Goal: Task Accomplishment & Management: Manage account settings

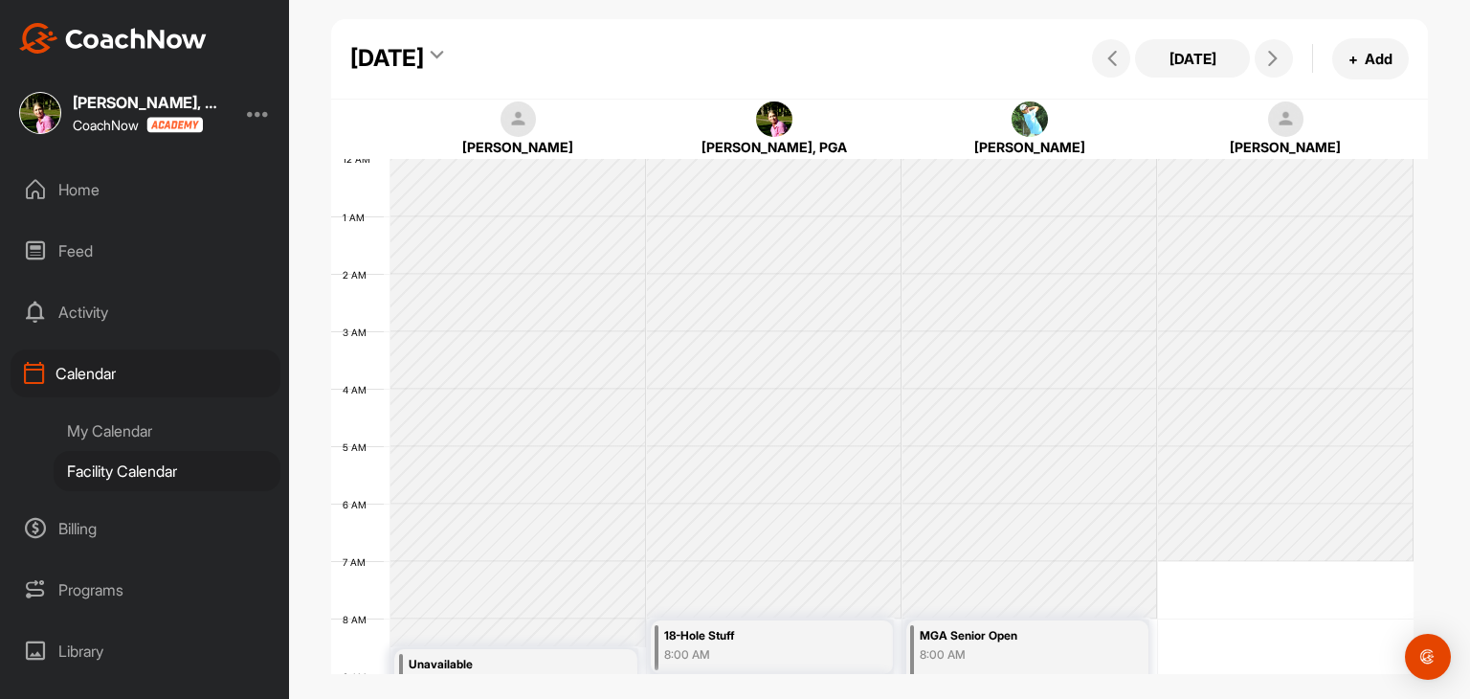
scroll to position [332, 0]
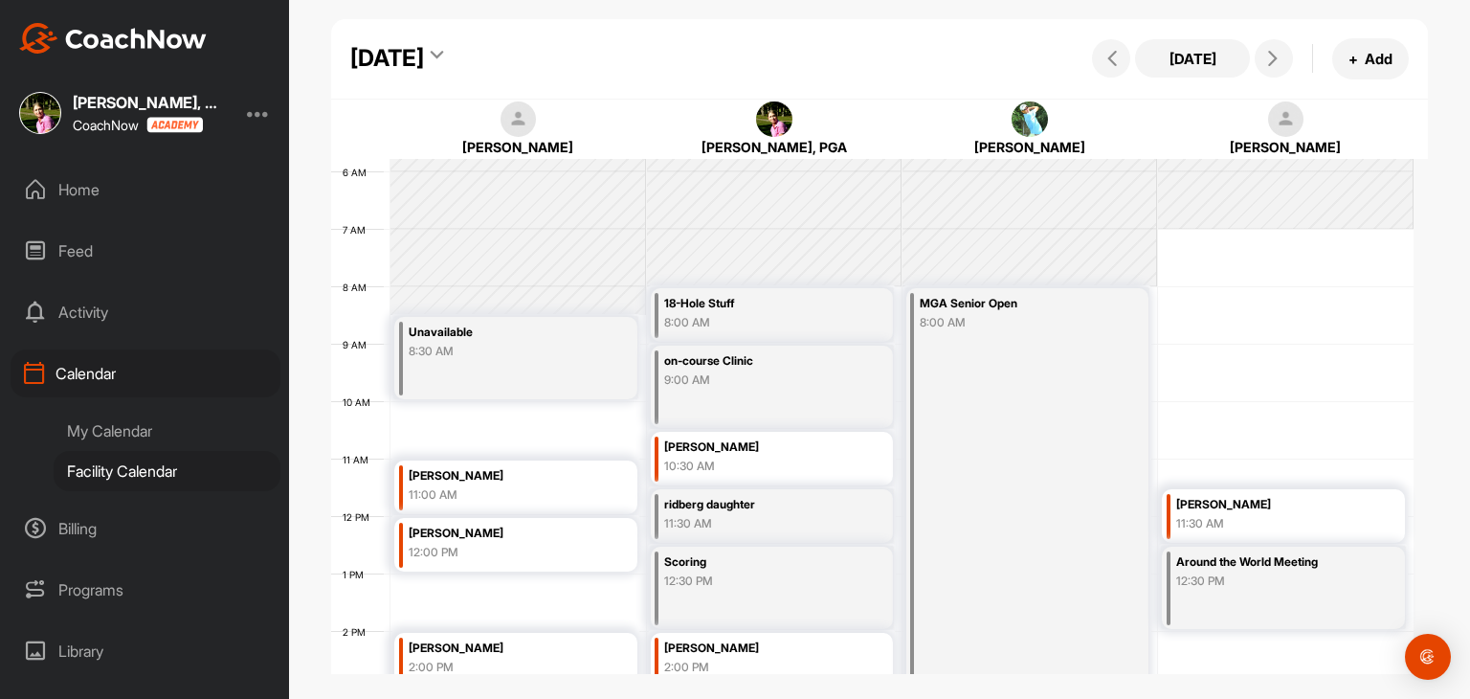
click at [424, 63] on div "[DATE]" at bounding box center [387, 58] width 74 height 34
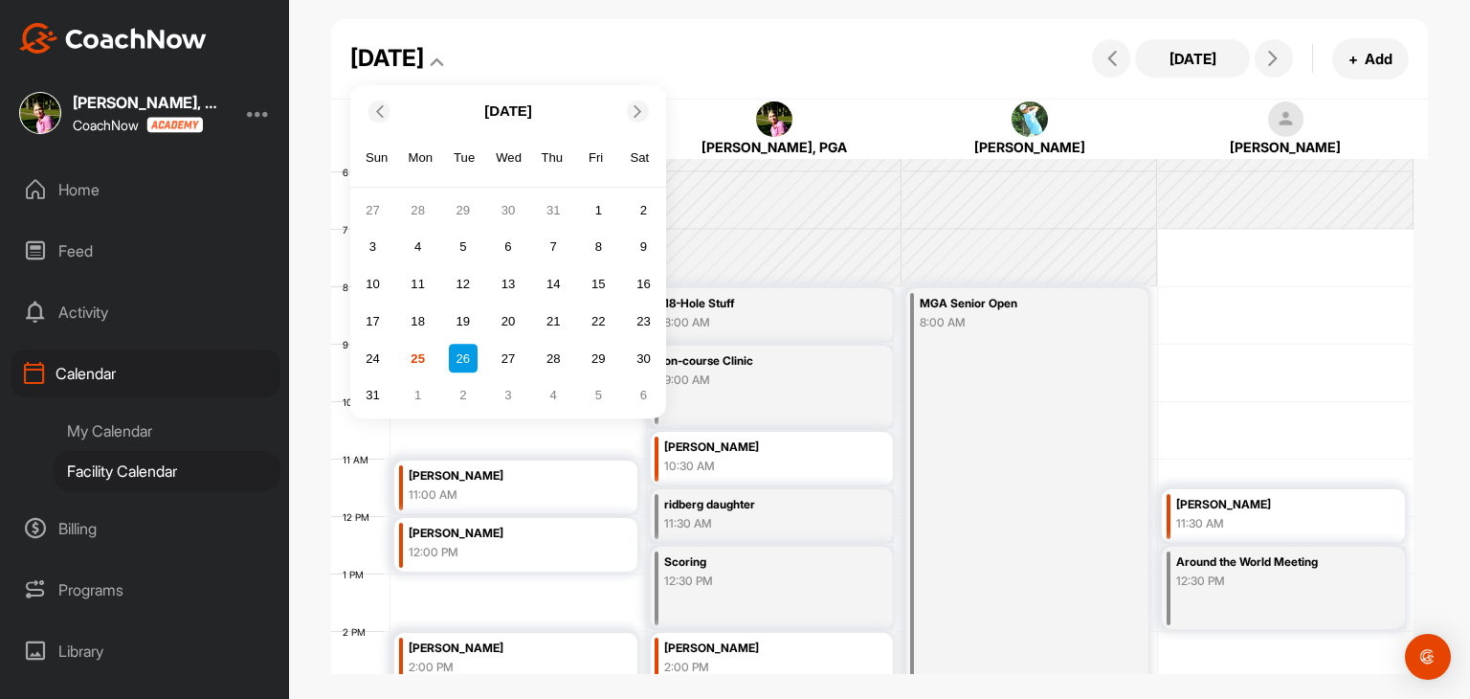
click at [467, 361] on div "26" at bounding box center [463, 359] width 29 height 29
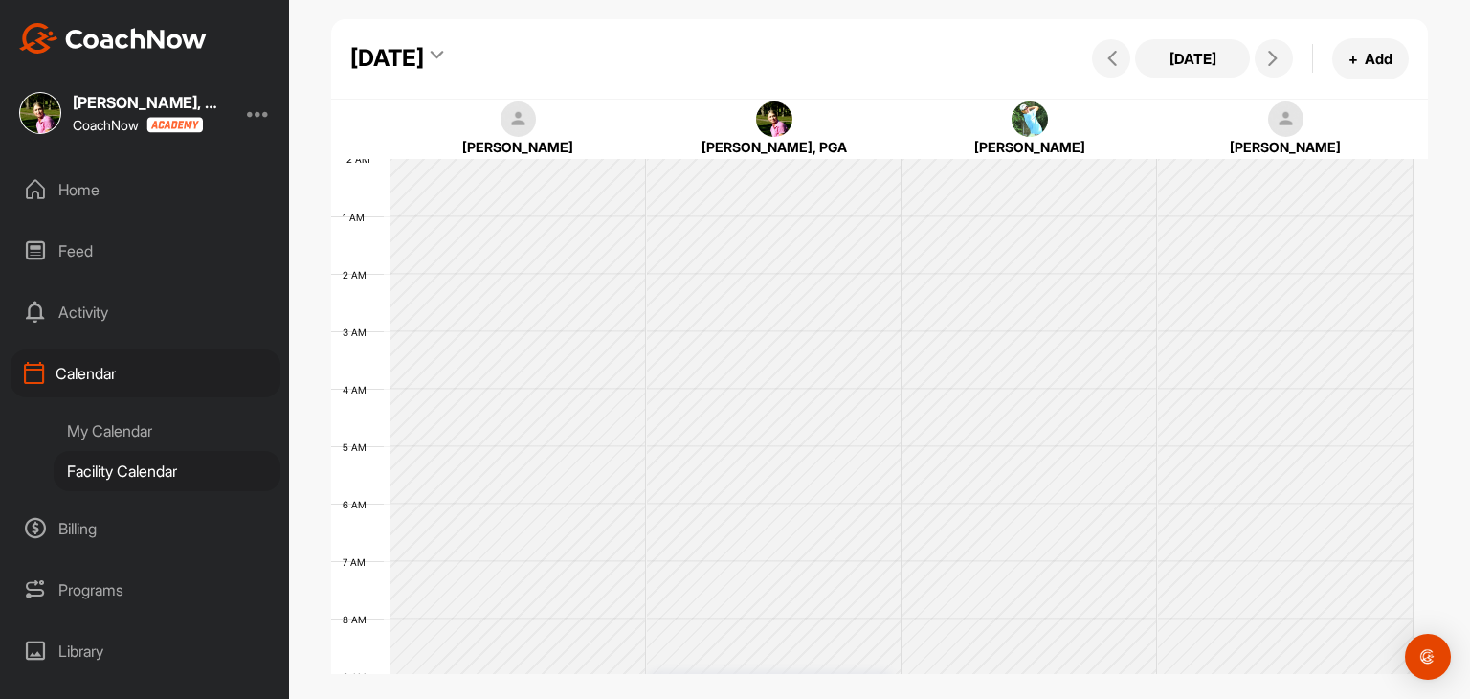
scroll to position [332, 0]
click at [424, 65] on div "Monday, August 25, 2025" at bounding box center [387, 58] width 74 height 34
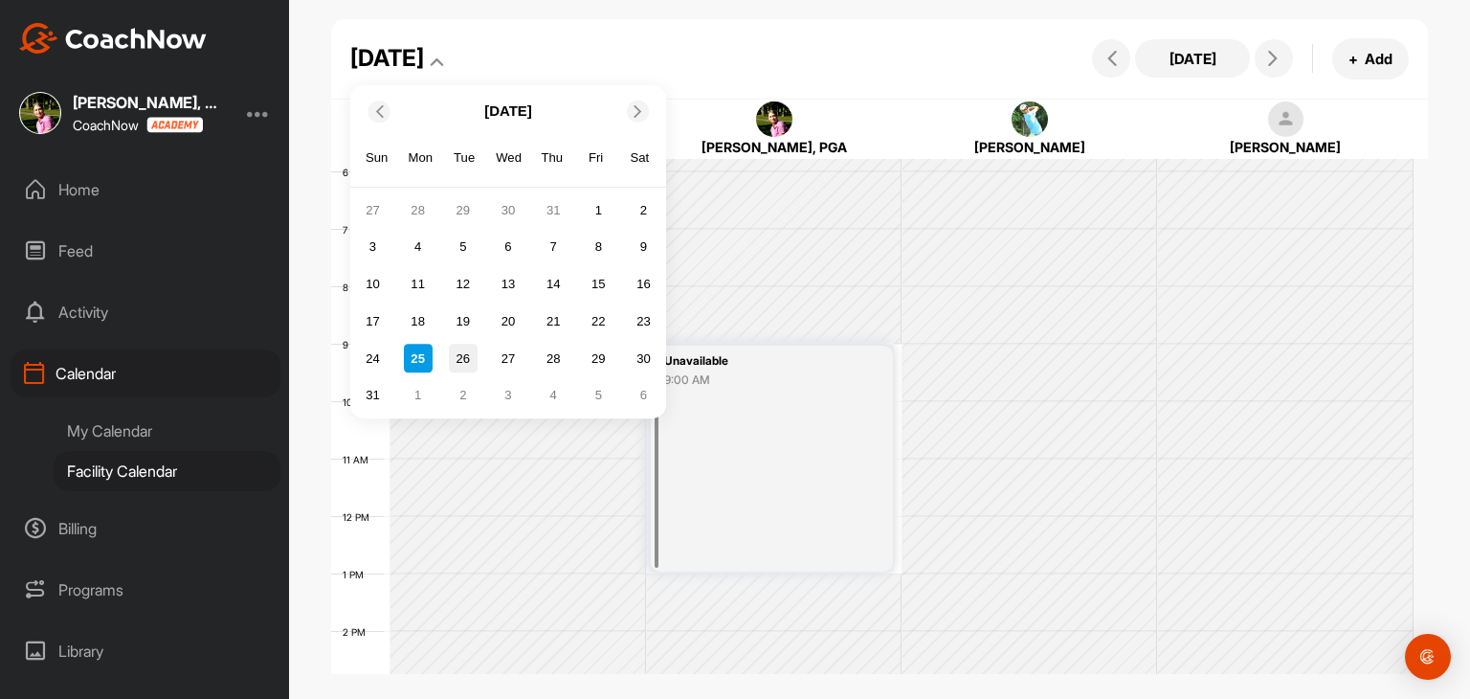
click at [463, 367] on div "26" at bounding box center [463, 359] width 29 height 29
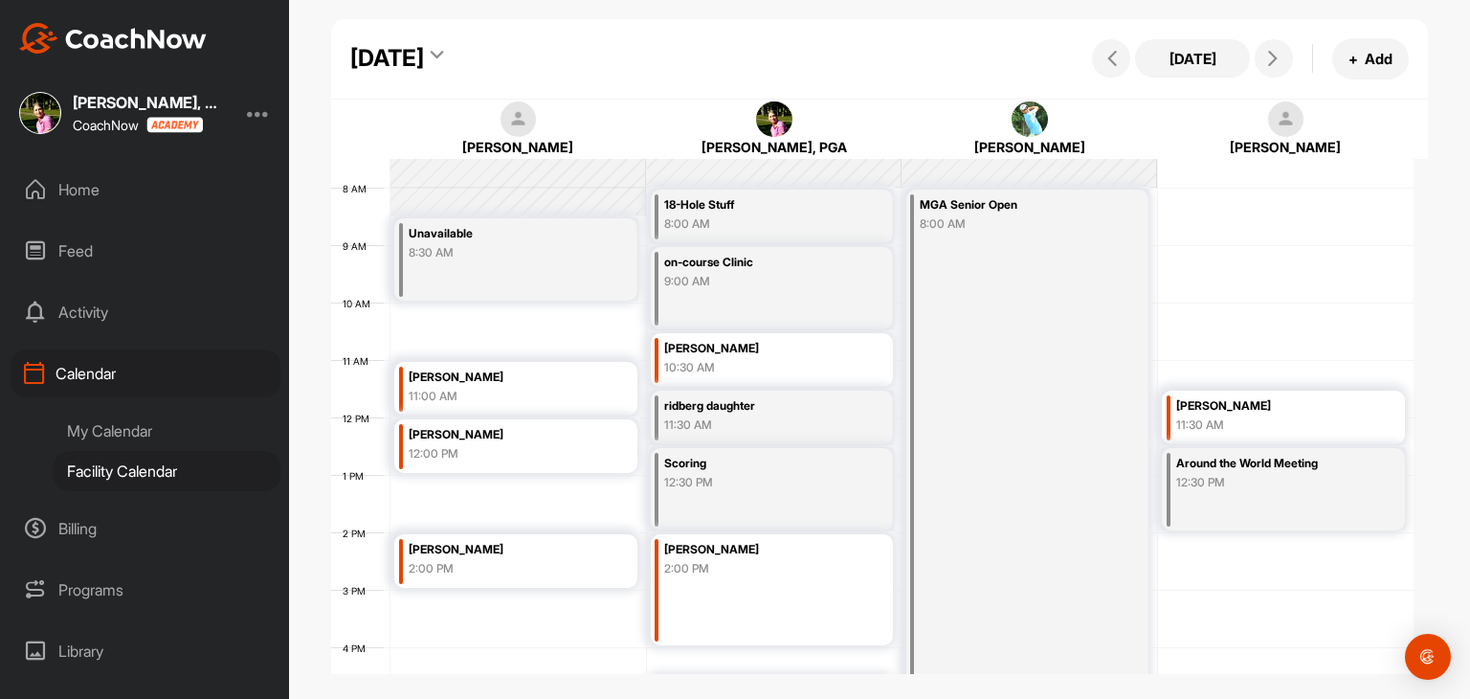
scroll to position [428, 0]
click at [424, 55] on div "[DATE]" at bounding box center [387, 58] width 74 height 34
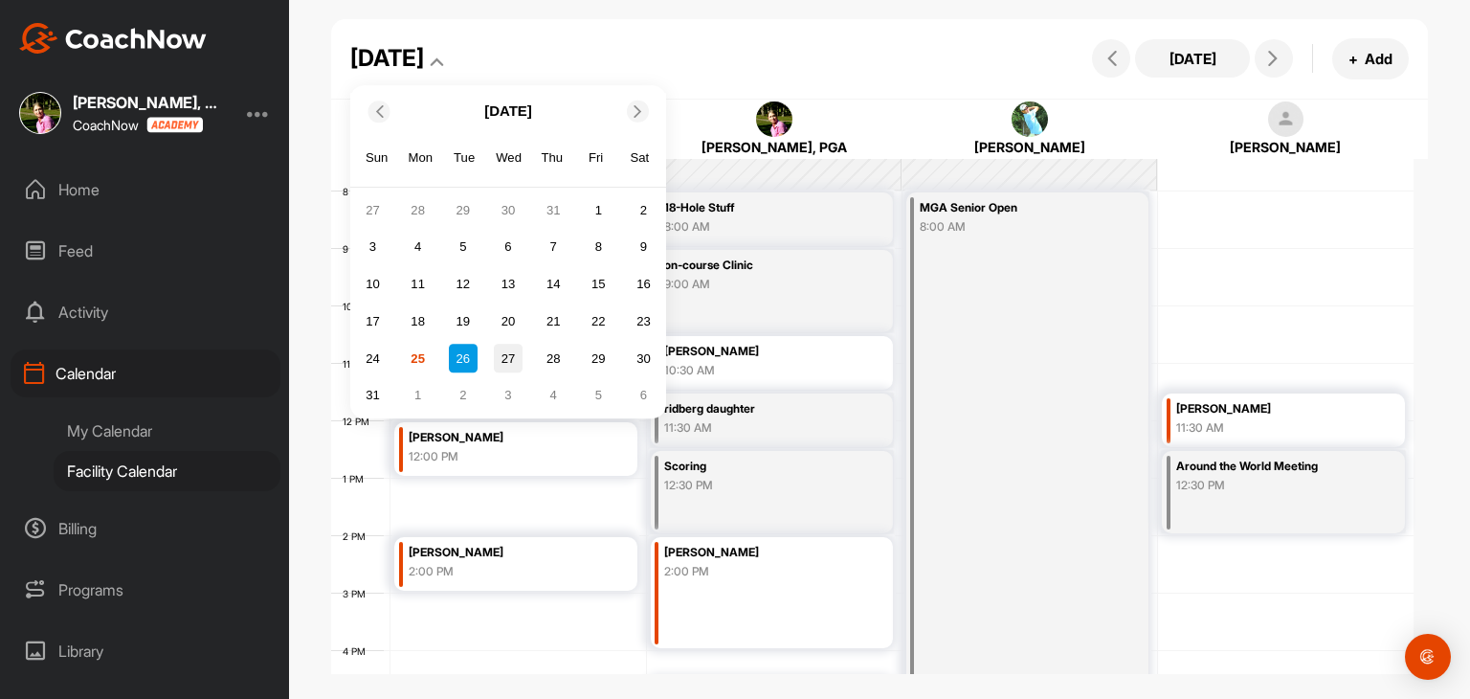
click at [514, 357] on div "27" at bounding box center [508, 359] width 29 height 29
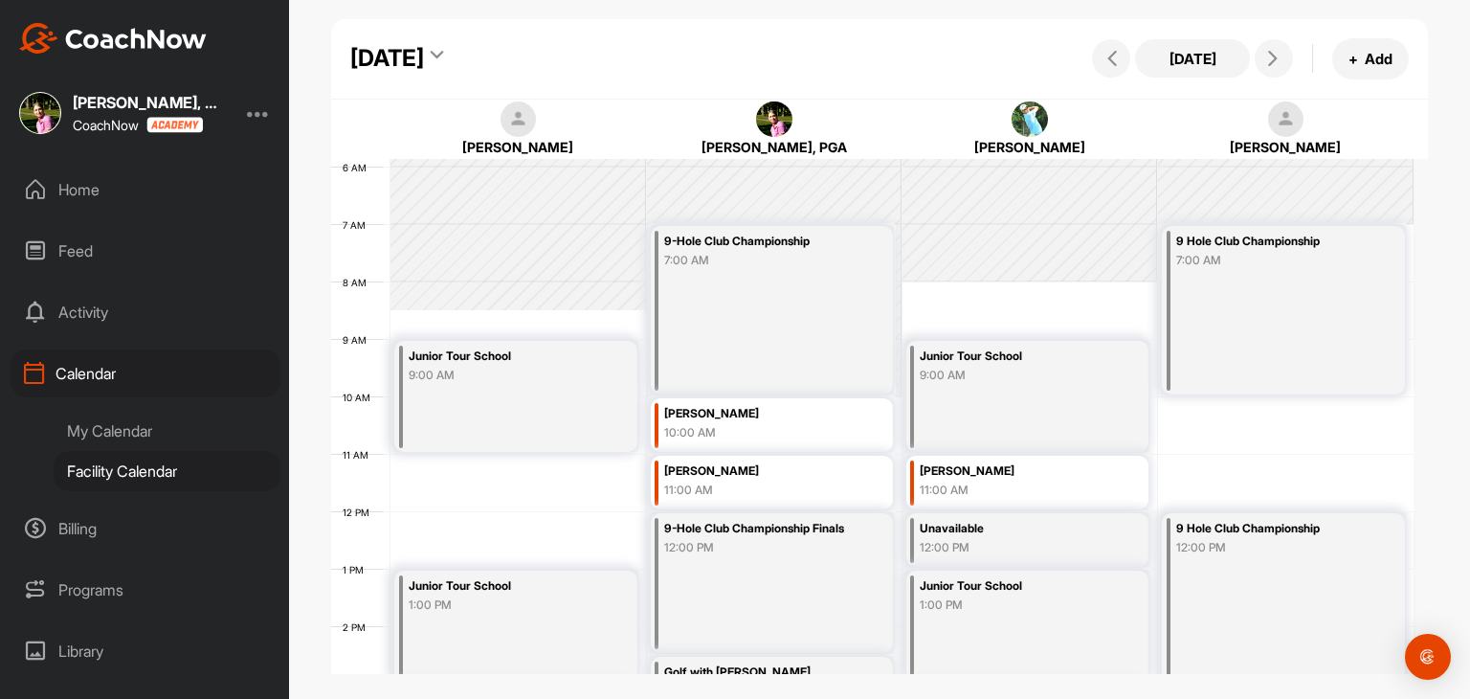
scroll to position [332, 0]
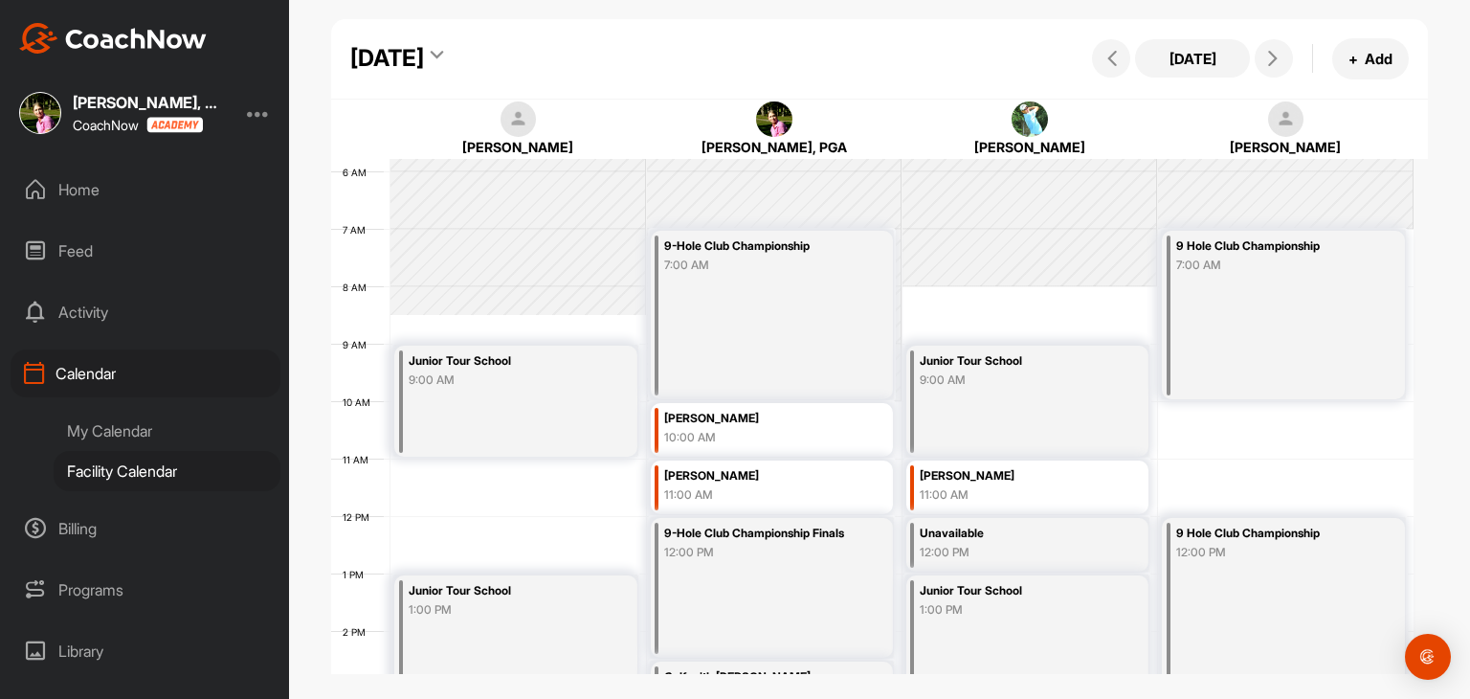
click at [424, 63] on div "Wednesday, August 27, 2025" at bounding box center [387, 58] width 74 height 34
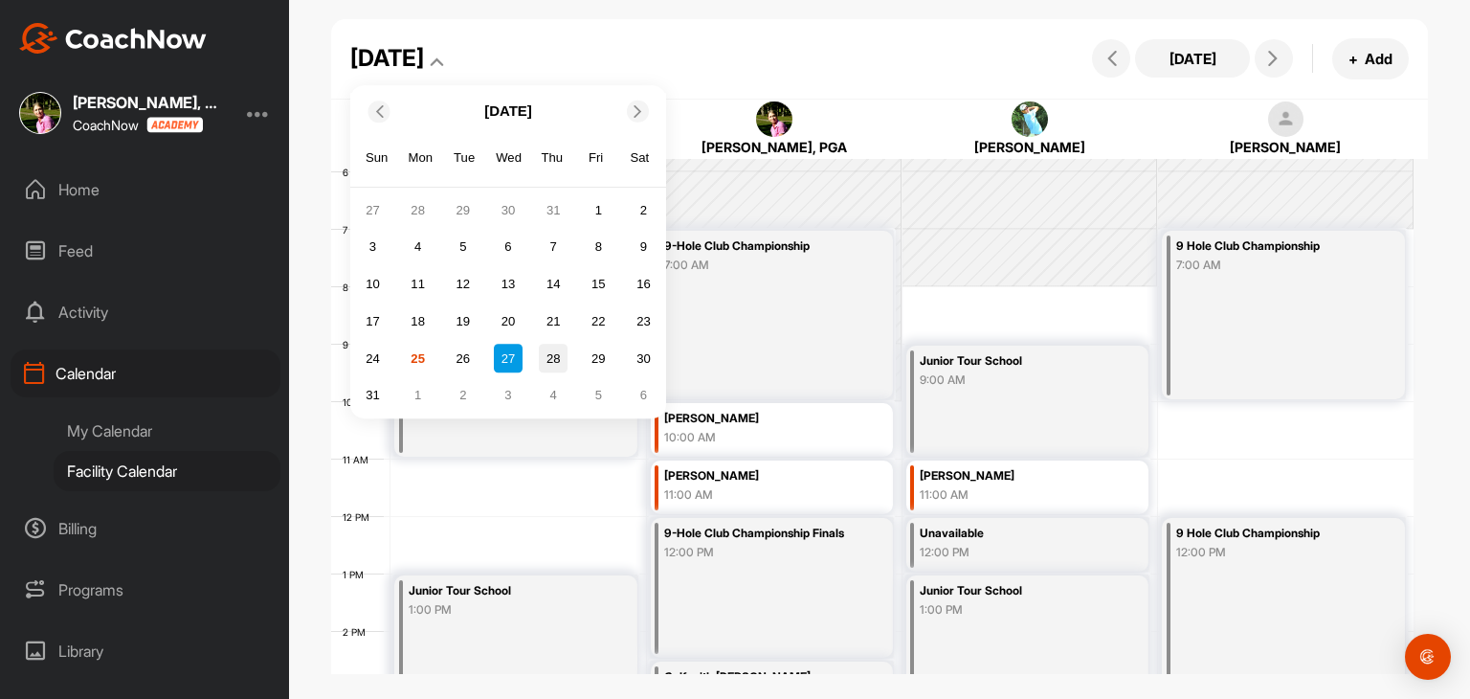
click at [551, 361] on div "28" at bounding box center [553, 359] width 29 height 29
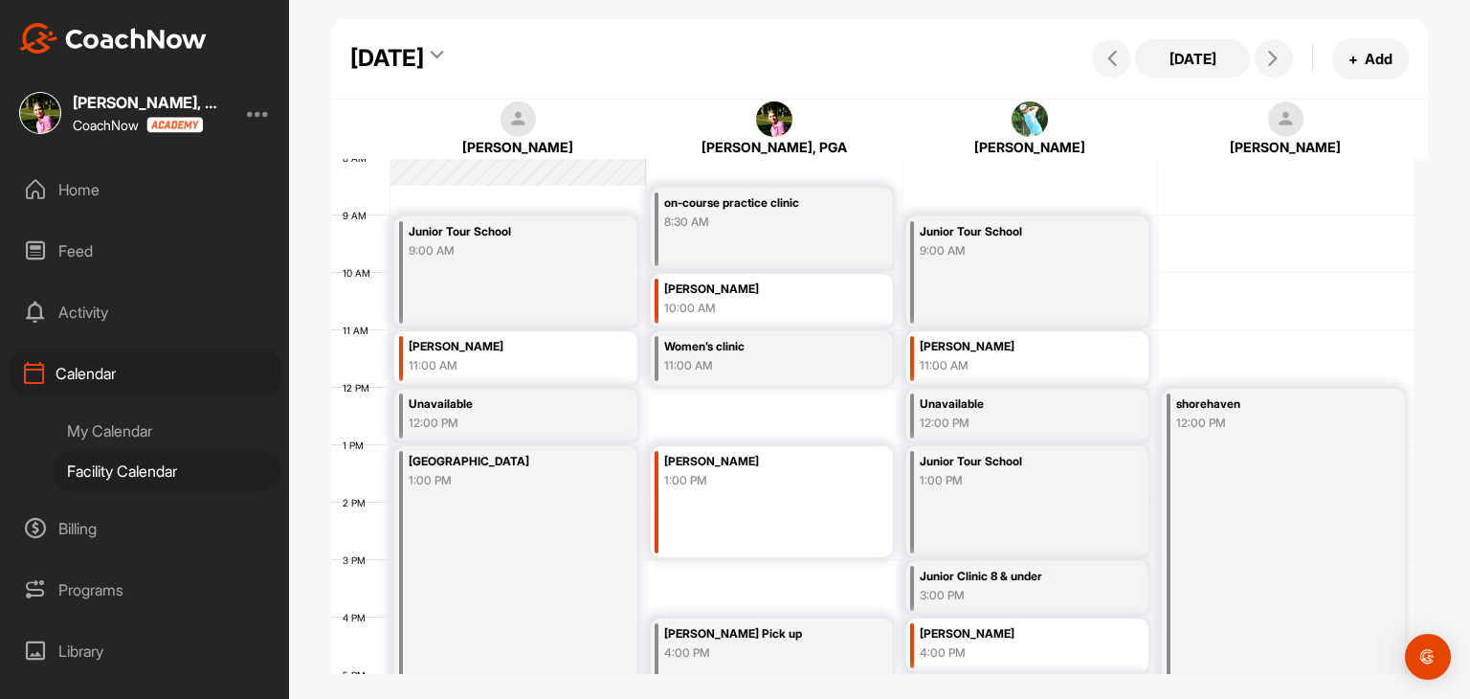
scroll to position [524, 0]
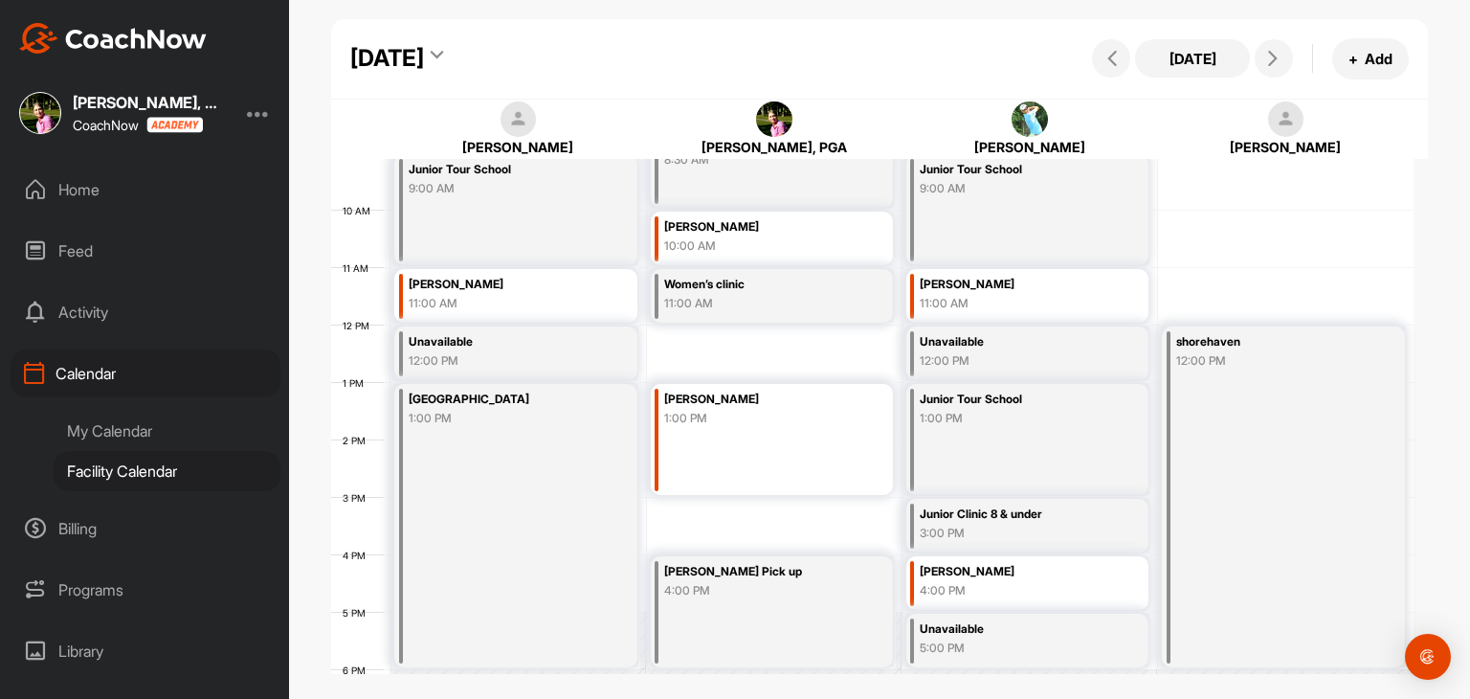
click at [424, 67] on div "Thursday, August 28, 2025" at bounding box center [387, 58] width 74 height 34
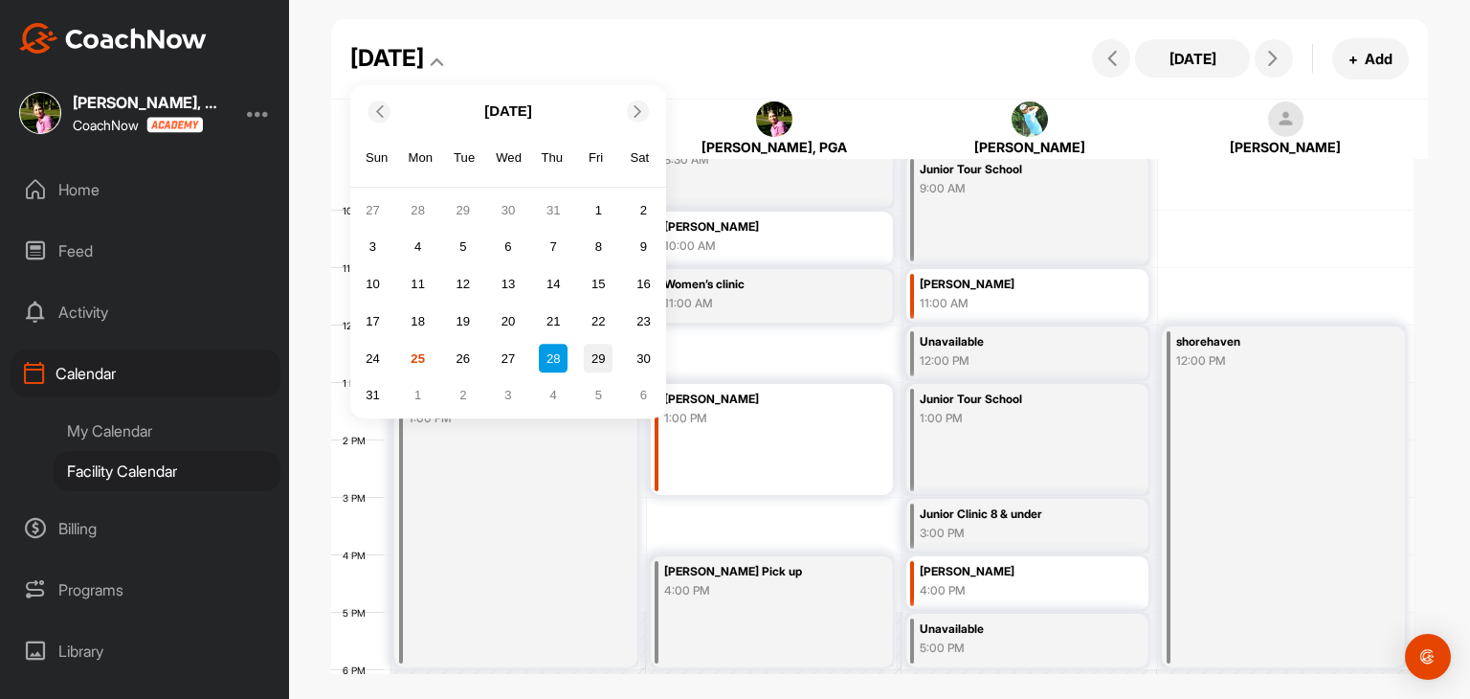
click at [592, 355] on div "29" at bounding box center [598, 359] width 29 height 29
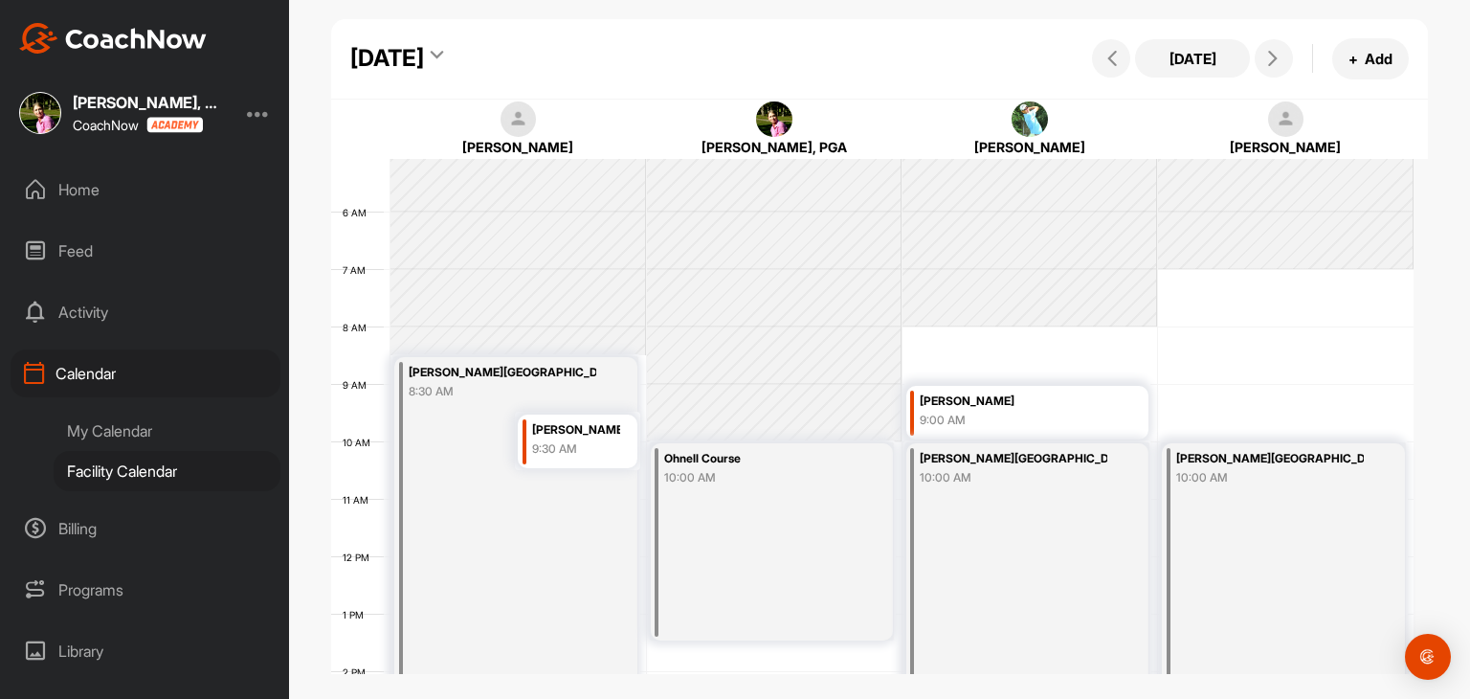
scroll to position [236, 0]
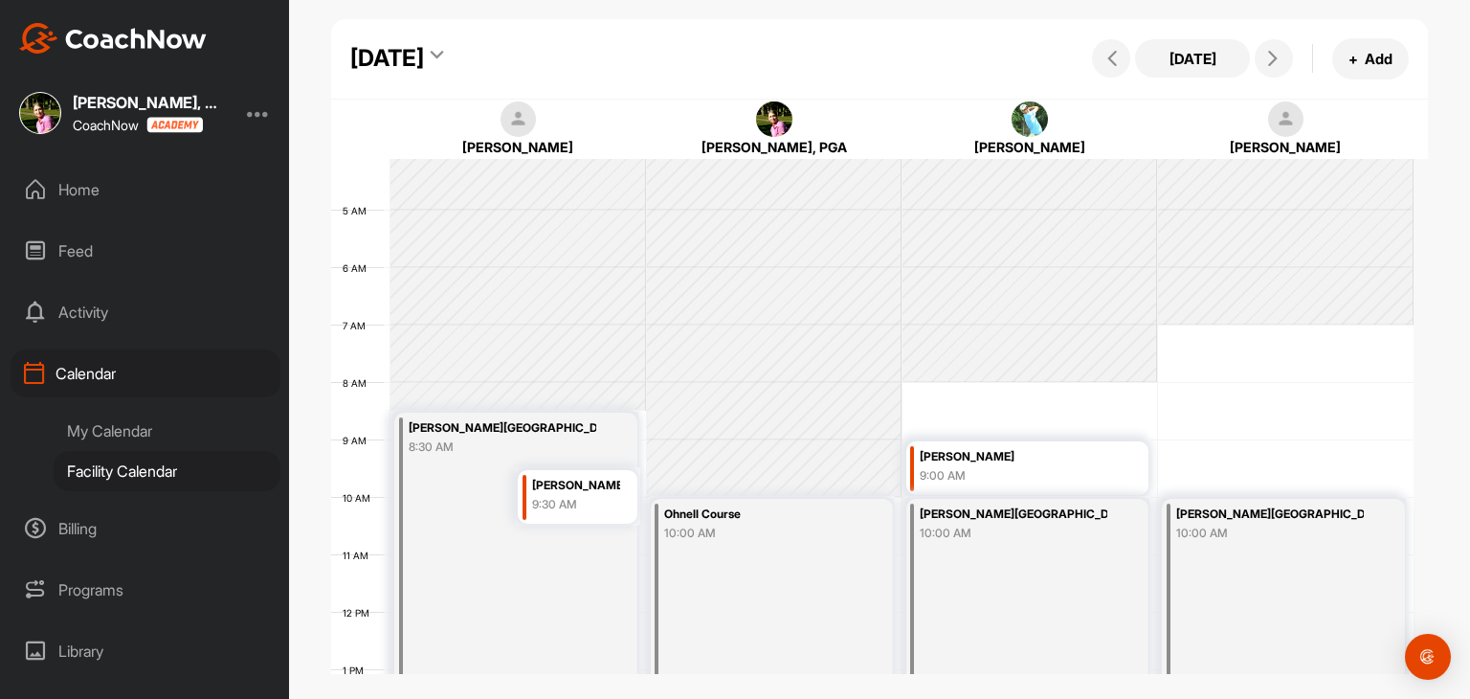
click at [424, 66] on div "Friday, August 29, 2025" at bounding box center [387, 58] width 74 height 34
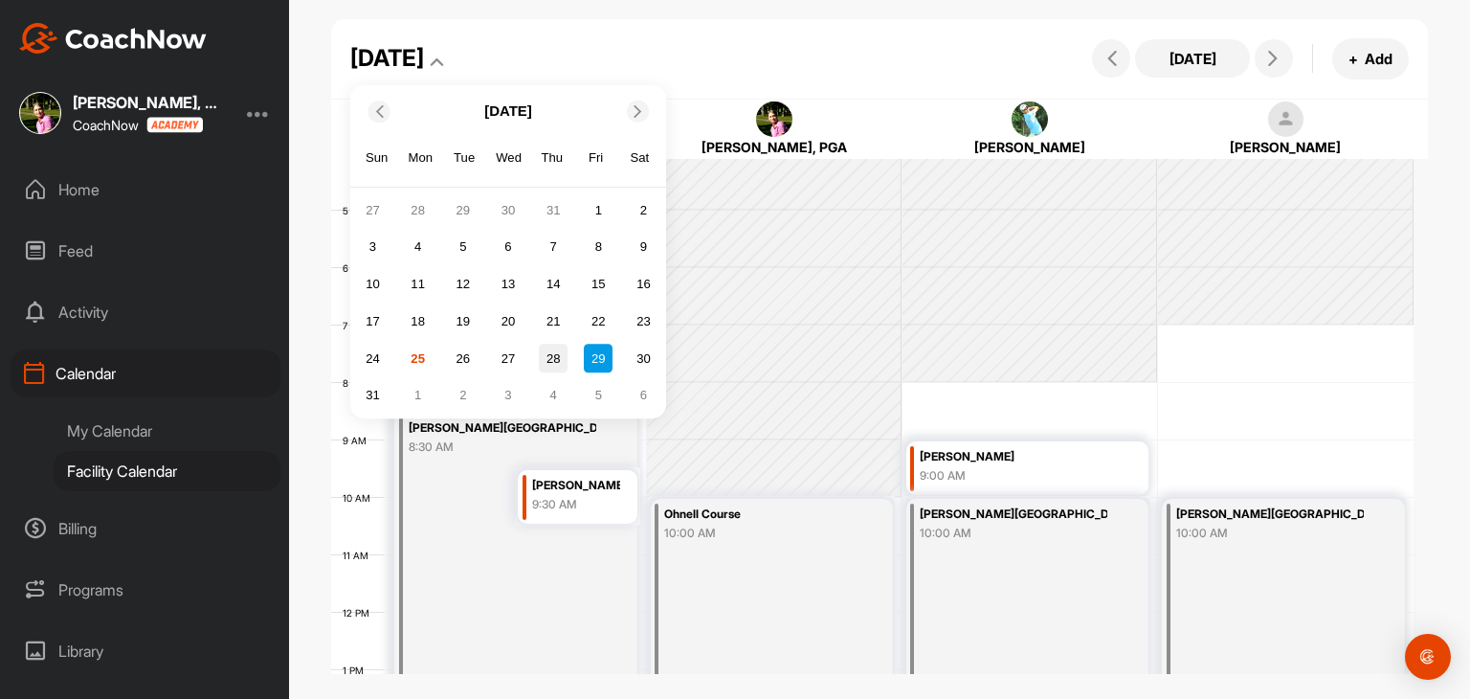
click at [551, 365] on div "28" at bounding box center [553, 359] width 29 height 29
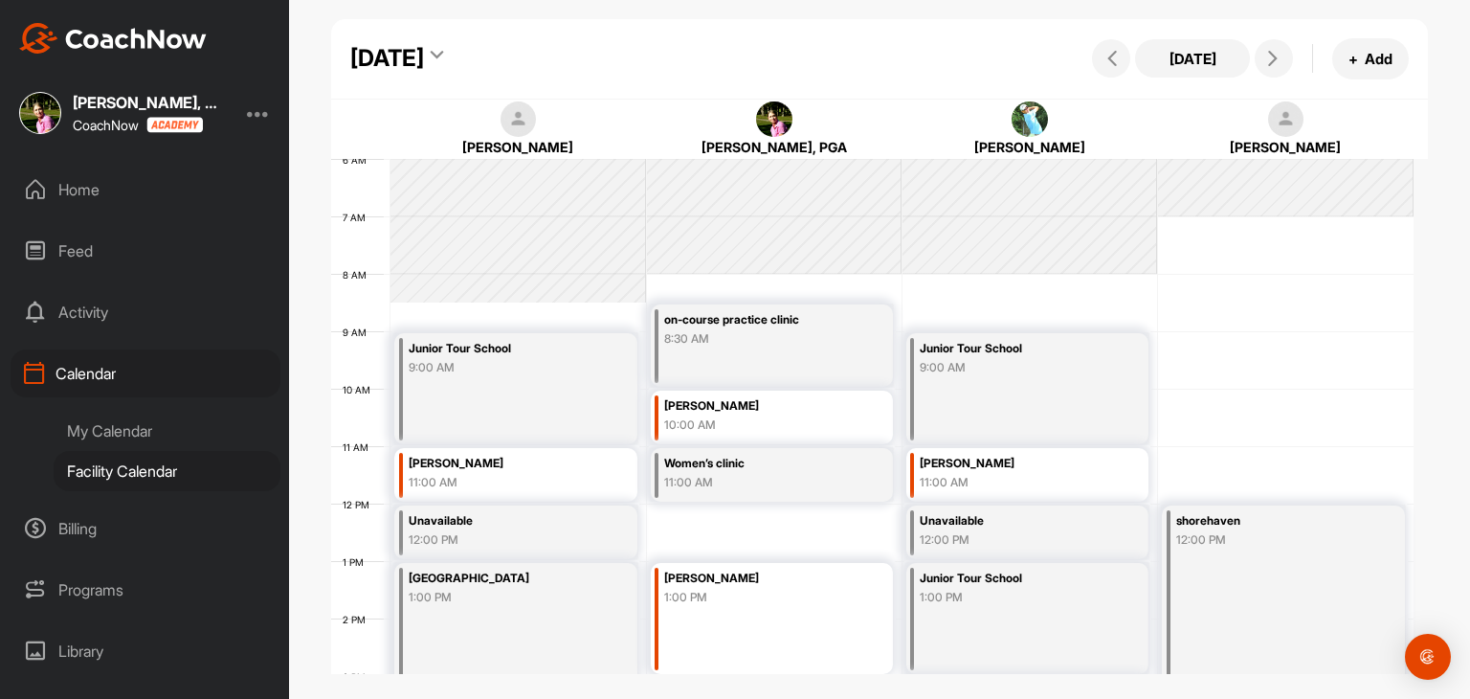
scroll to position [332, 0]
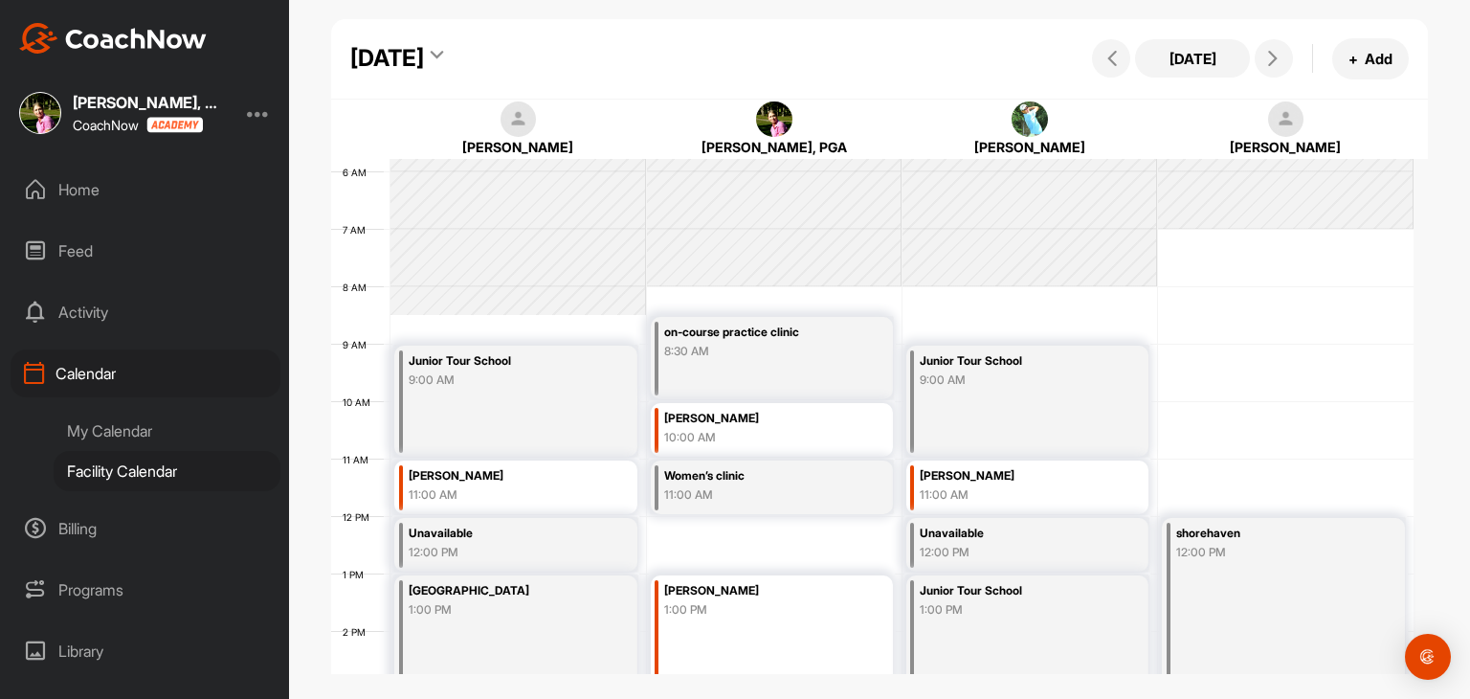
click at [758, 372] on div "on-course practice clinic 8:30 AM" at bounding box center [772, 358] width 243 height 82
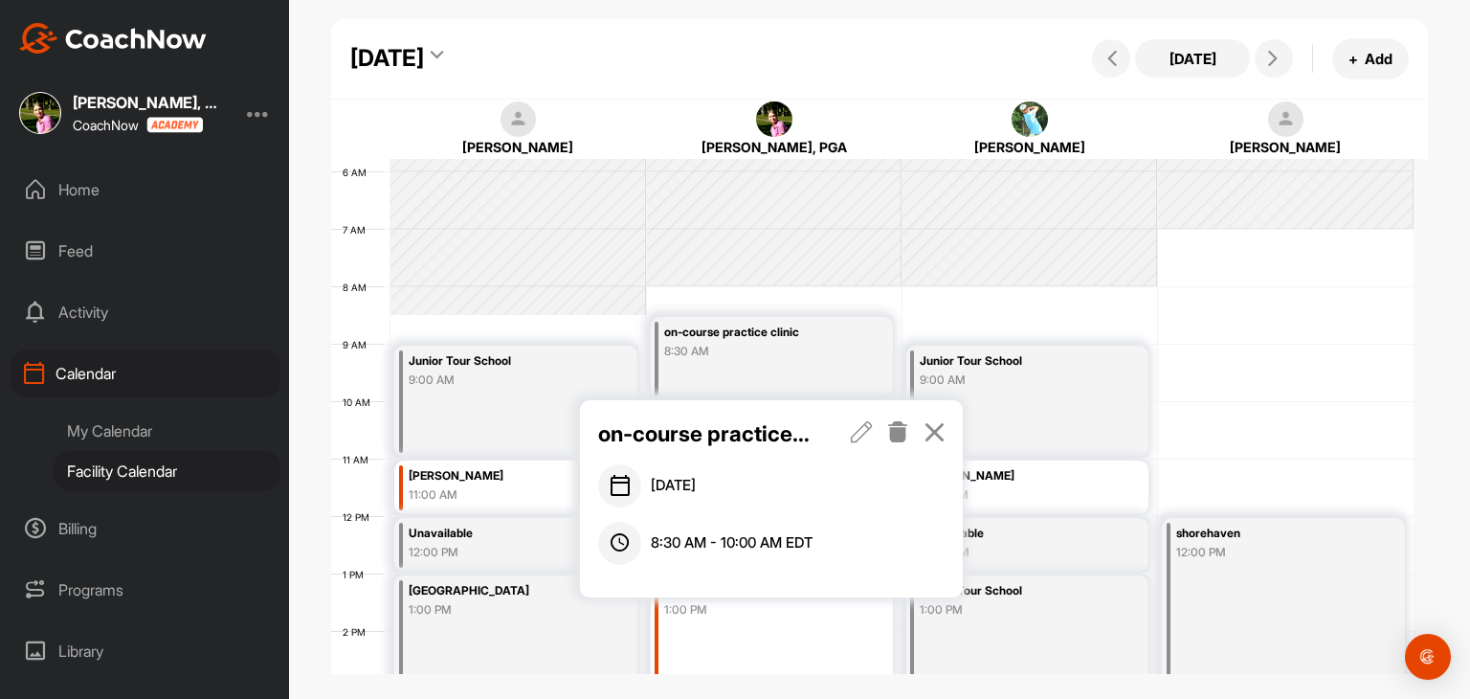
click at [893, 436] on icon at bounding box center [898, 431] width 22 height 21
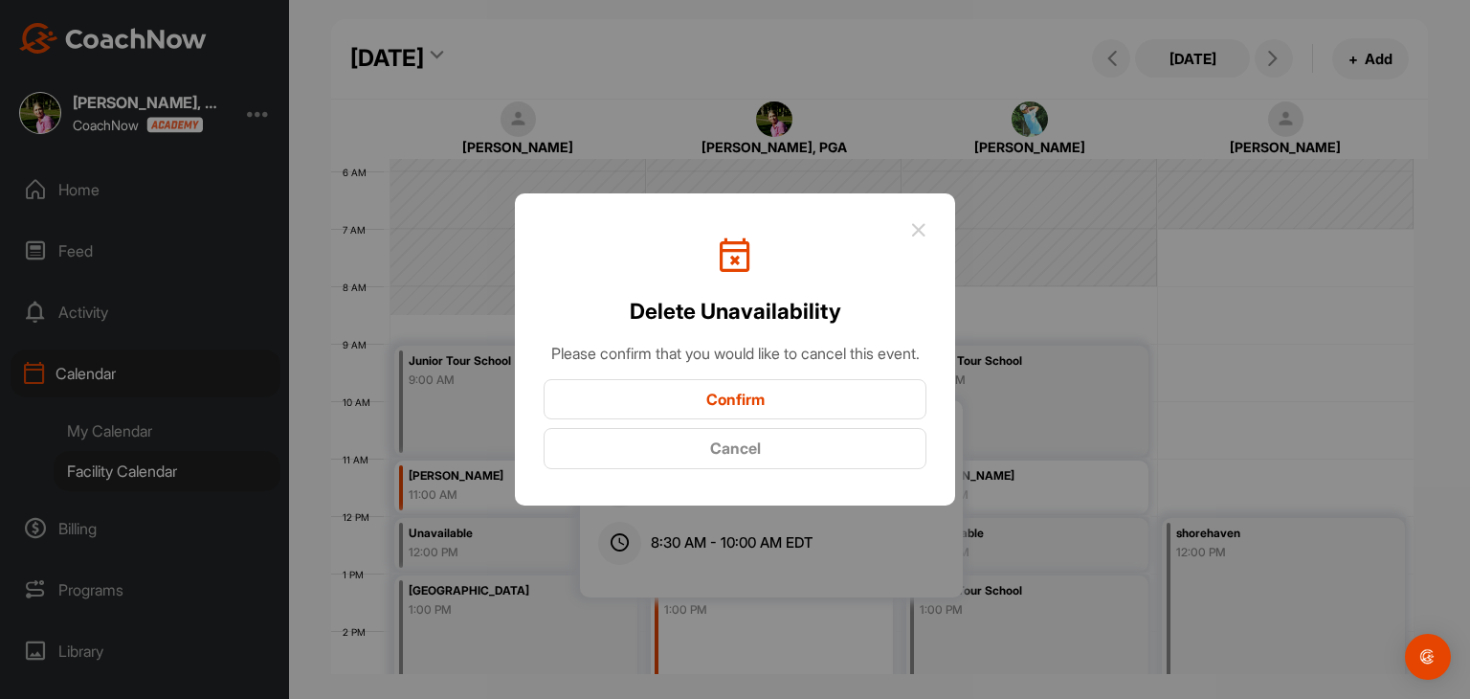
click at [814, 407] on button "Confirm" at bounding box center [735, 399] width 383 height 41
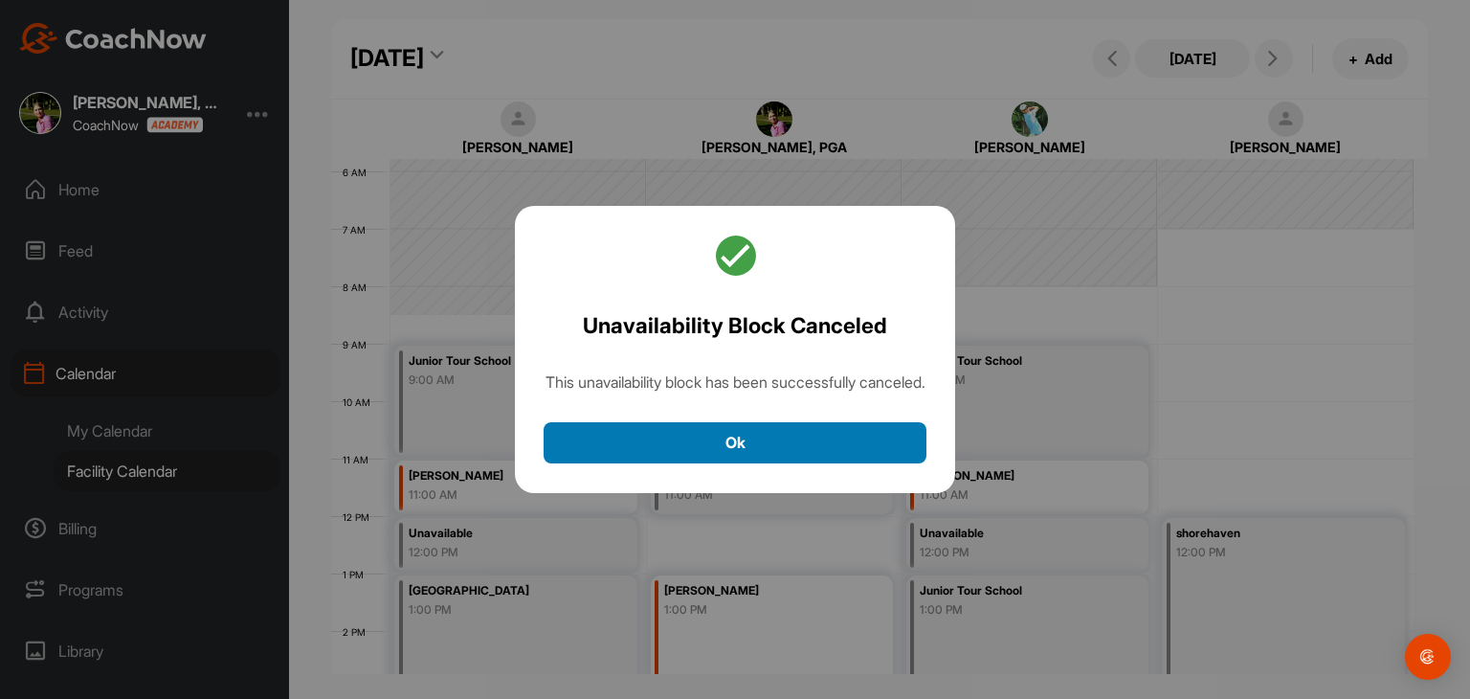
click at [773, 463] on button "Ok" at bounding box center [735, 442] width 383 height 41
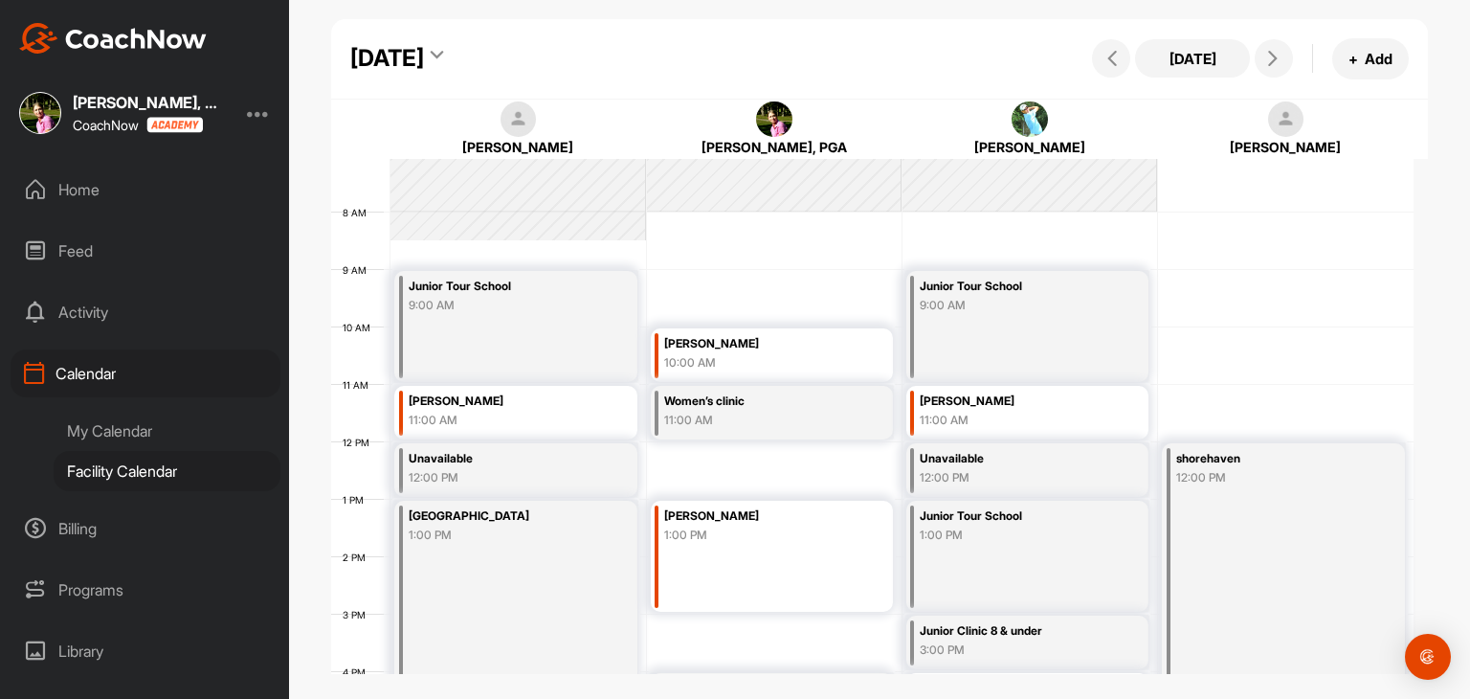
scroll to position [428, 0]
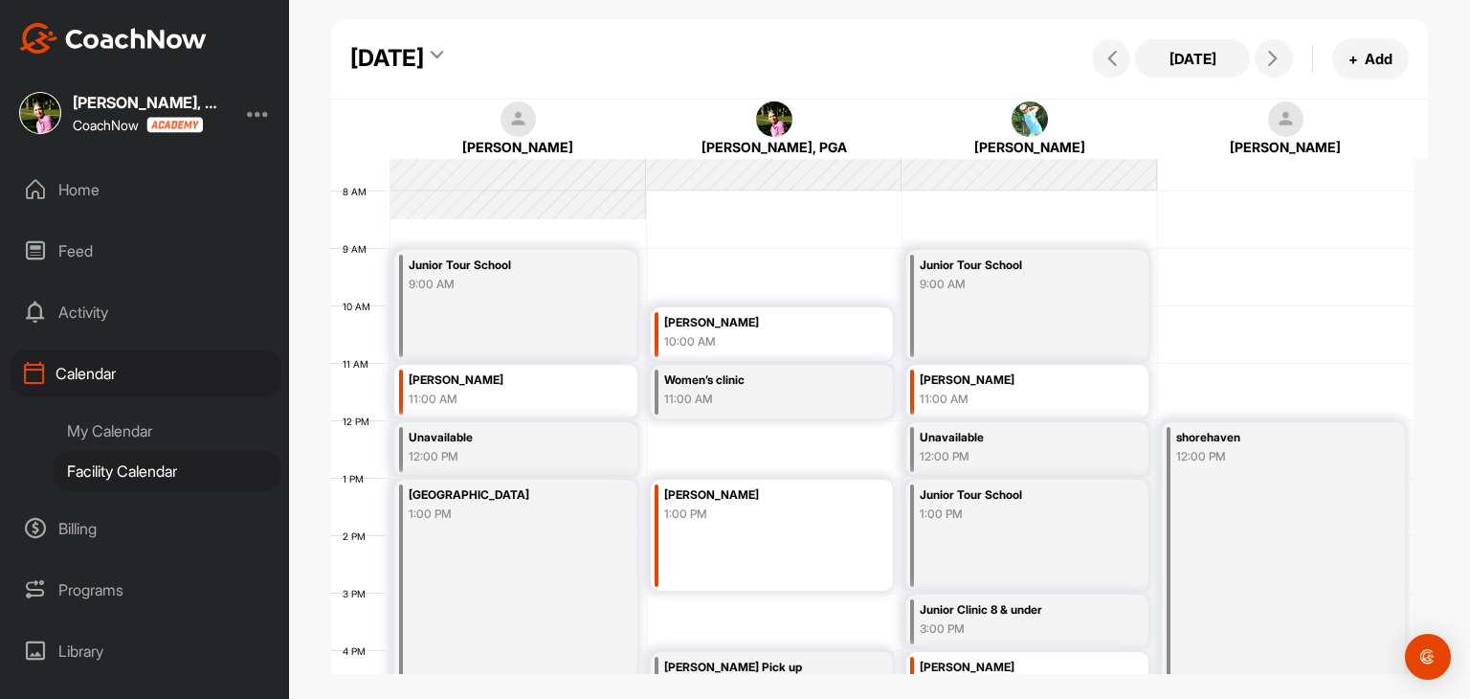
click at [409, 57] on div "Thursday, August 28, 2025" at bounding box center [387, 58] width 74 height 34
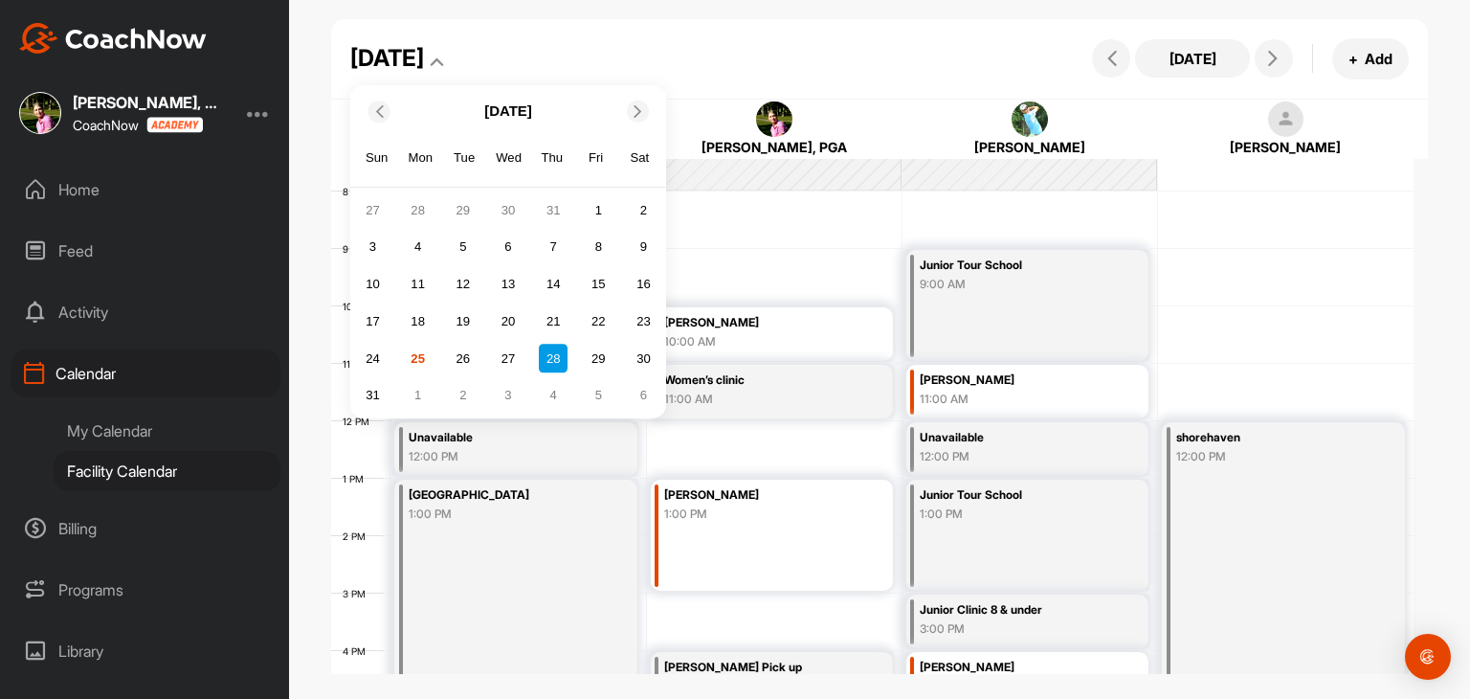
click at [643, 112] on icon at bounding box center [638, 110] width 12 height 12
click at [421, 319] on div "22" at bounding box center [418, 321] width 29 height 29
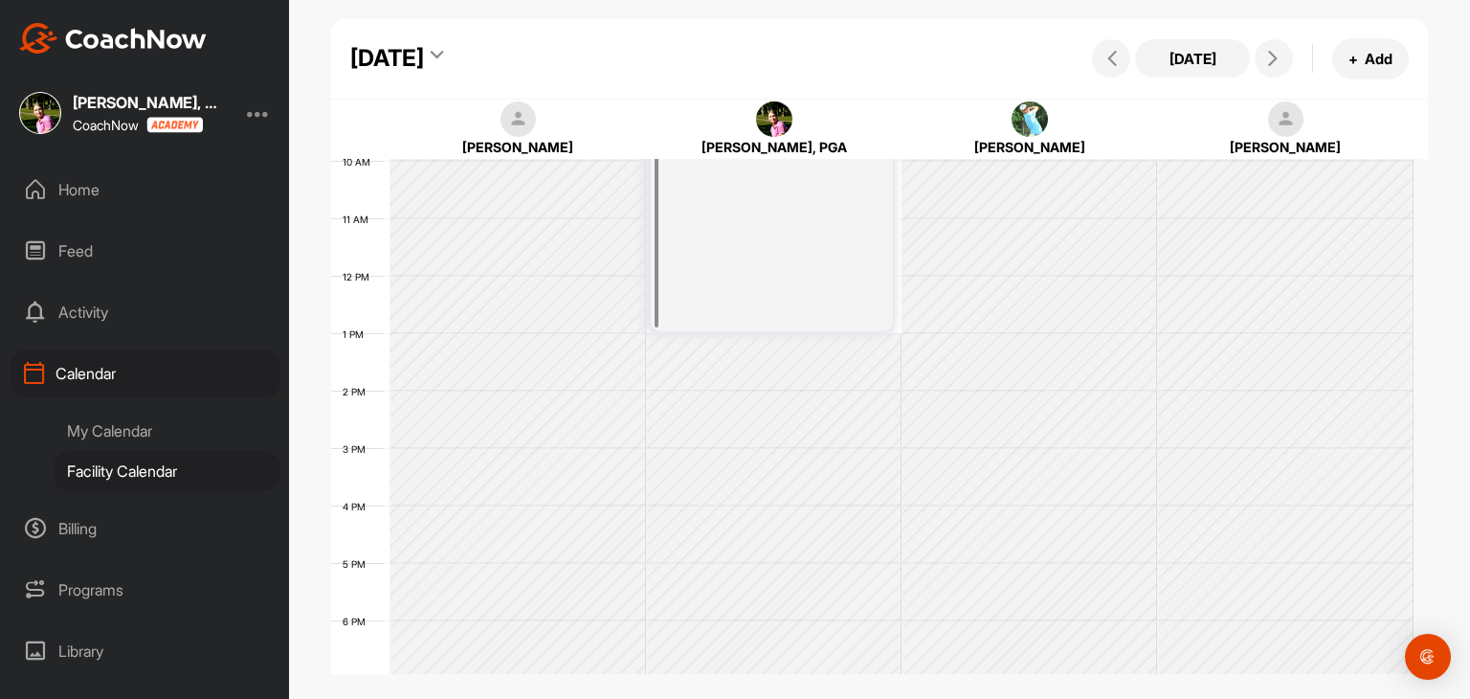
scroll to position [619, 0]
click at [424, 56] on div "Monday, September 22, 2025" at bounding box center [387, 58] width 74 height 34
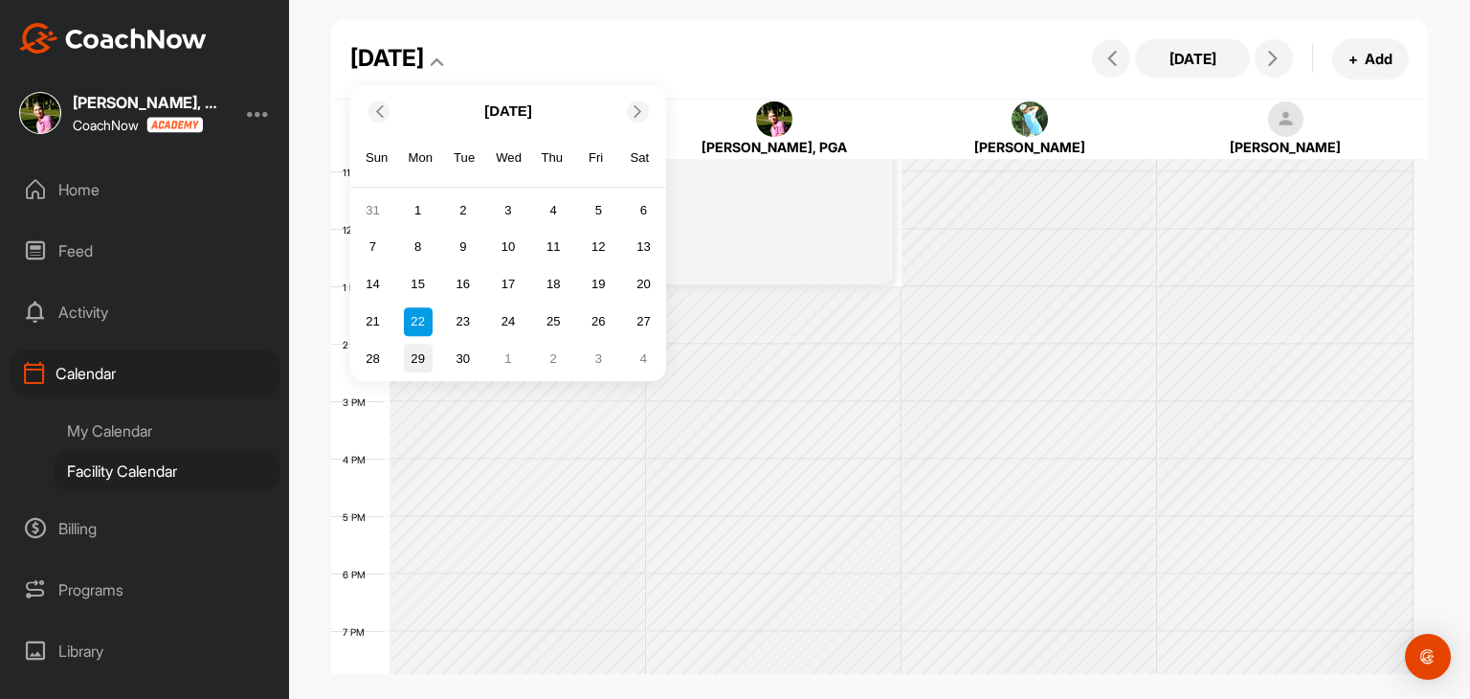
click at [416, 353] on div "29" at bounding box center [418, 359] width 29 height 29
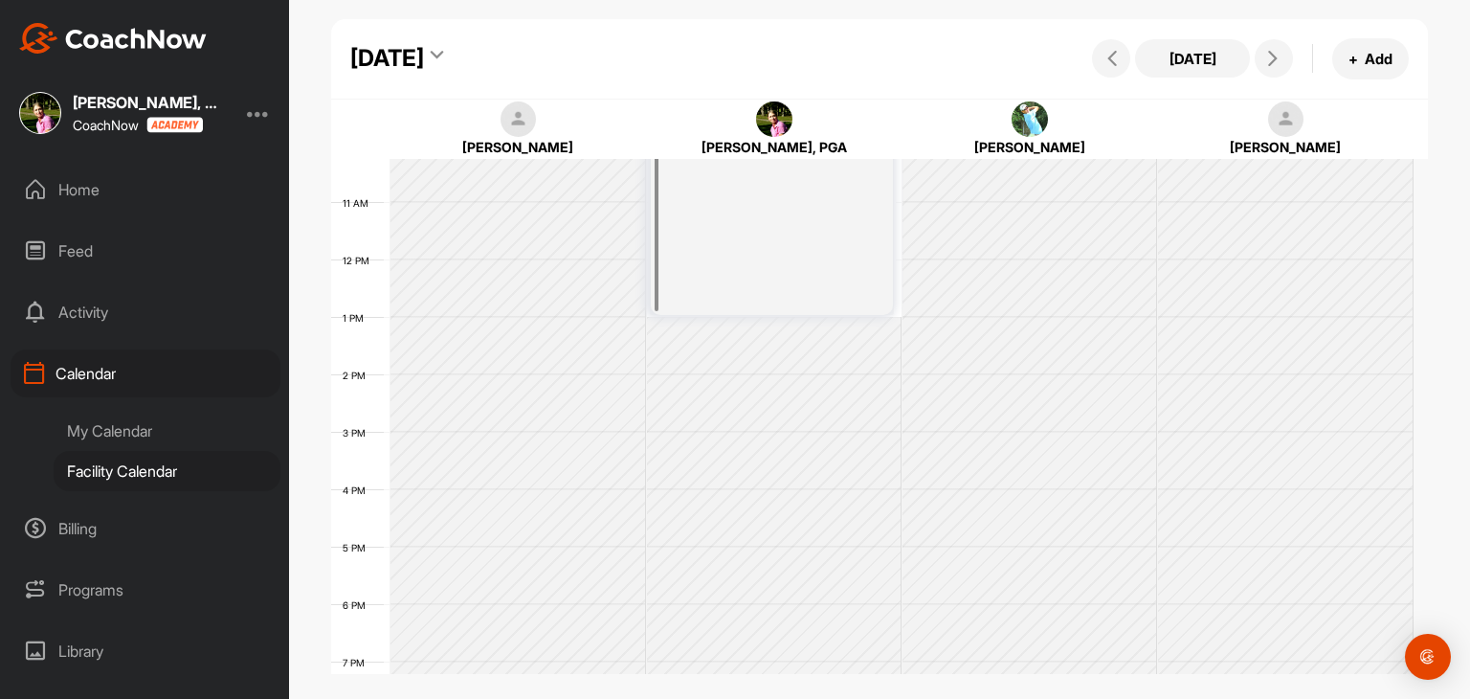
scroll to position [236, 0]
click at [424, 62] on div "Monday, September 29, 2025" at bounding box center [387, 58] width 74 height 34
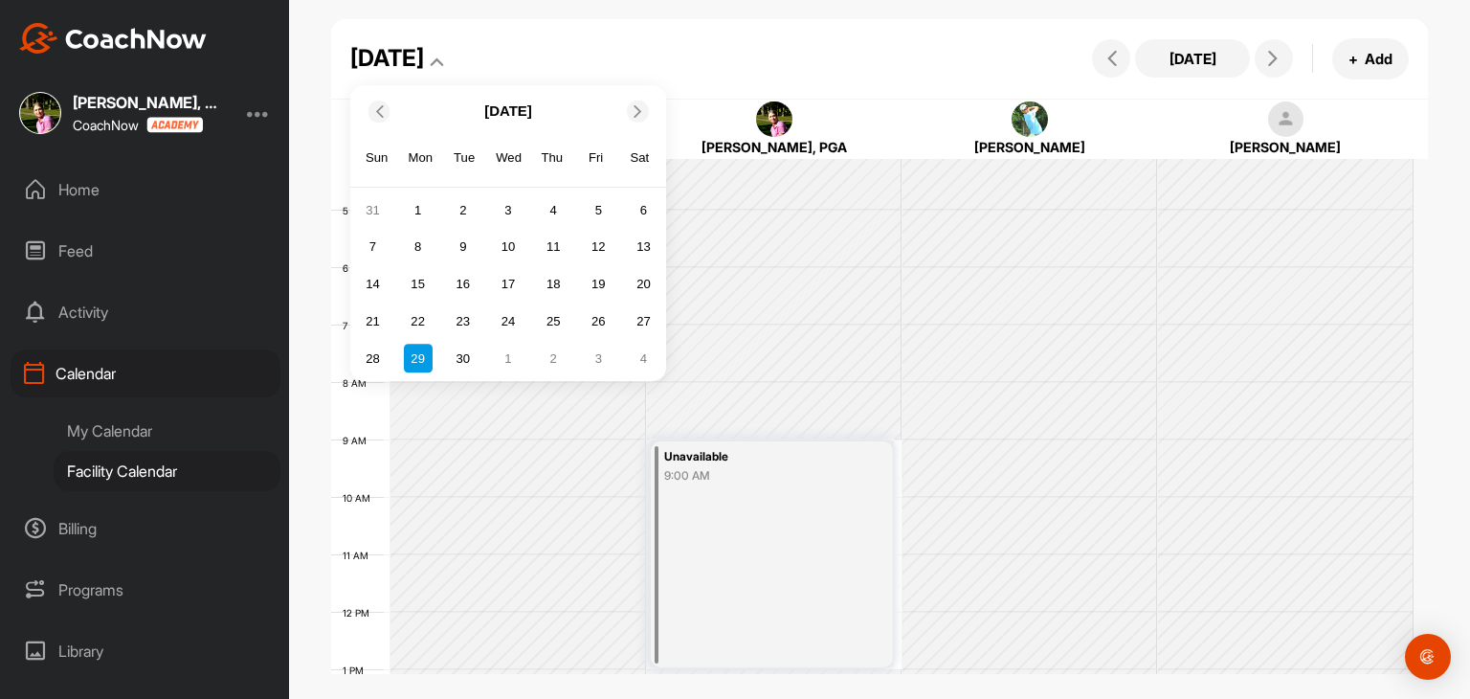
click at [918, 68] on div "Monday, September 29, 2025 September 2025 Sun Mon Tue Wed Thu Fri Sat 31 1 2 3 …" at bounding box center [879, 59] width 1097 height 80
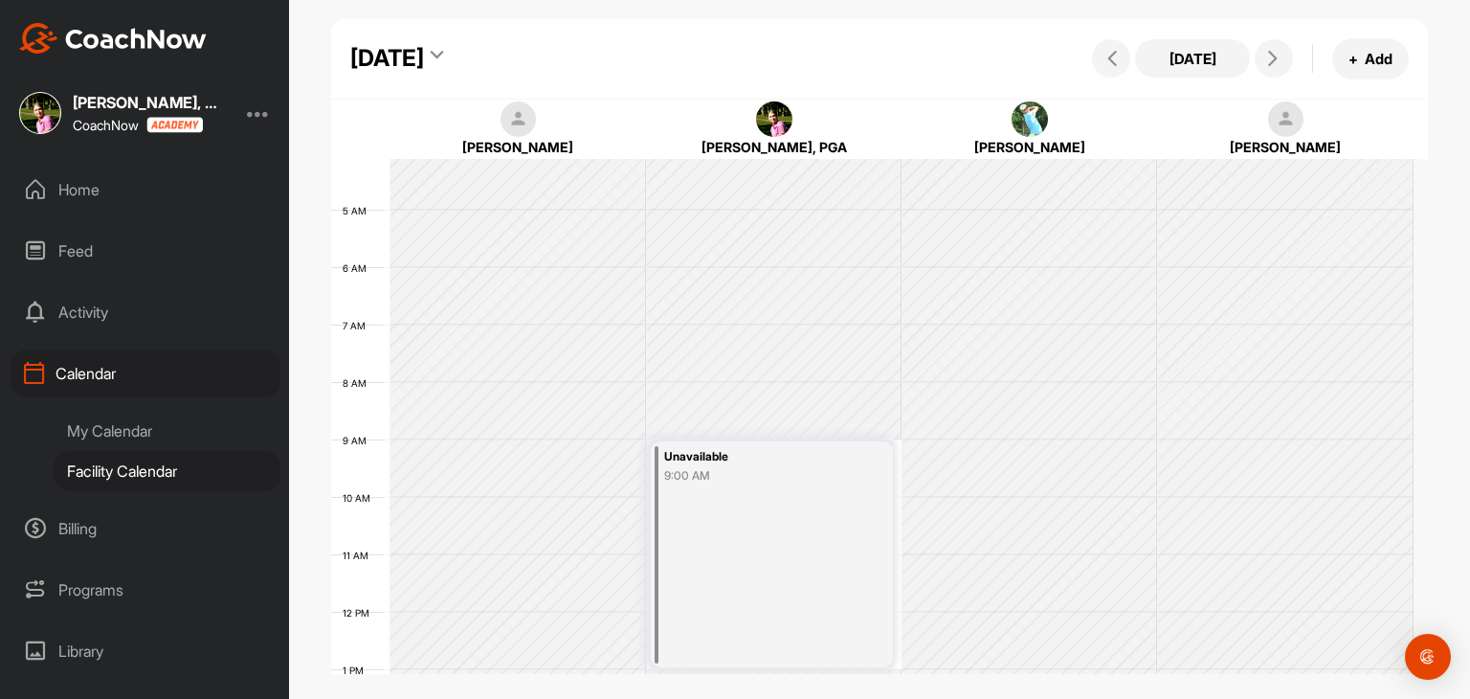
click at [424, 60] on div "Monday, September 29, 2025" at bounding box center [387, 58] width 74 height 34
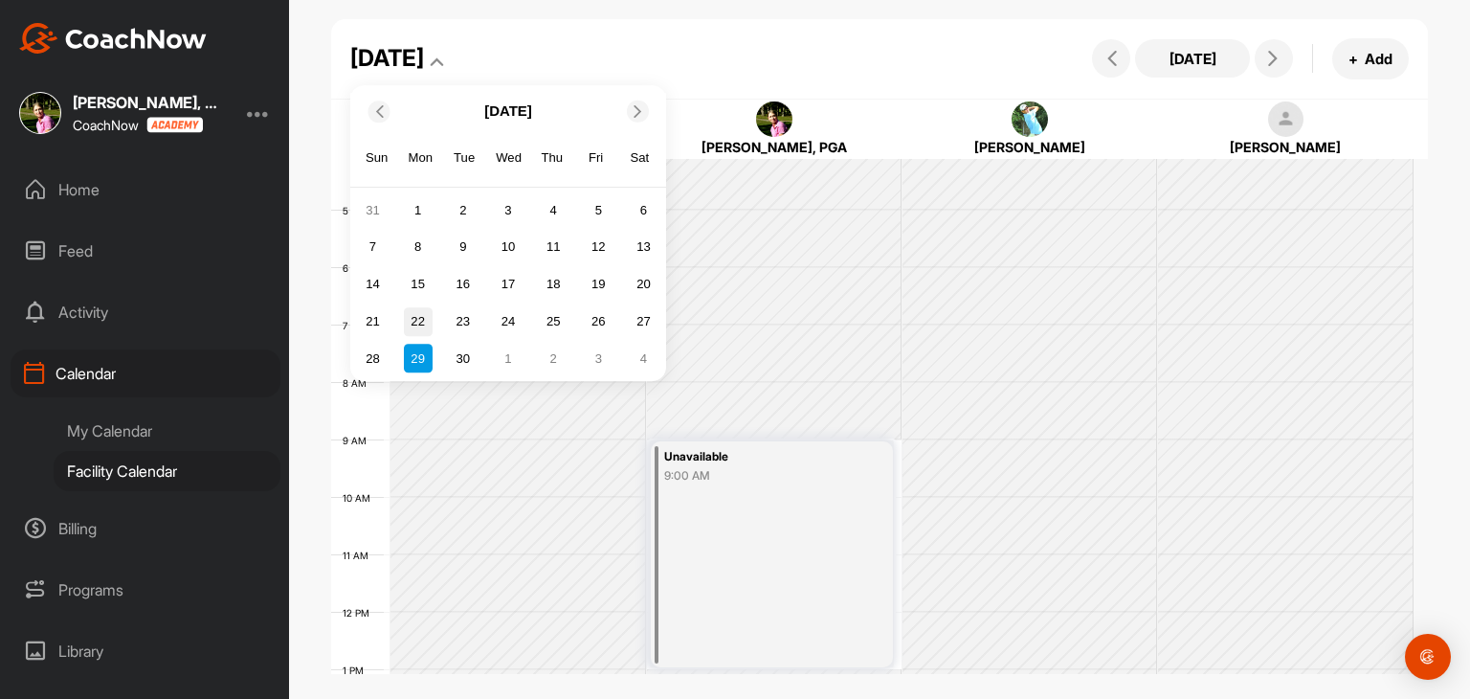
click at [423, 327] on div "22" at bounding box center [418, 321] width 29 height 29
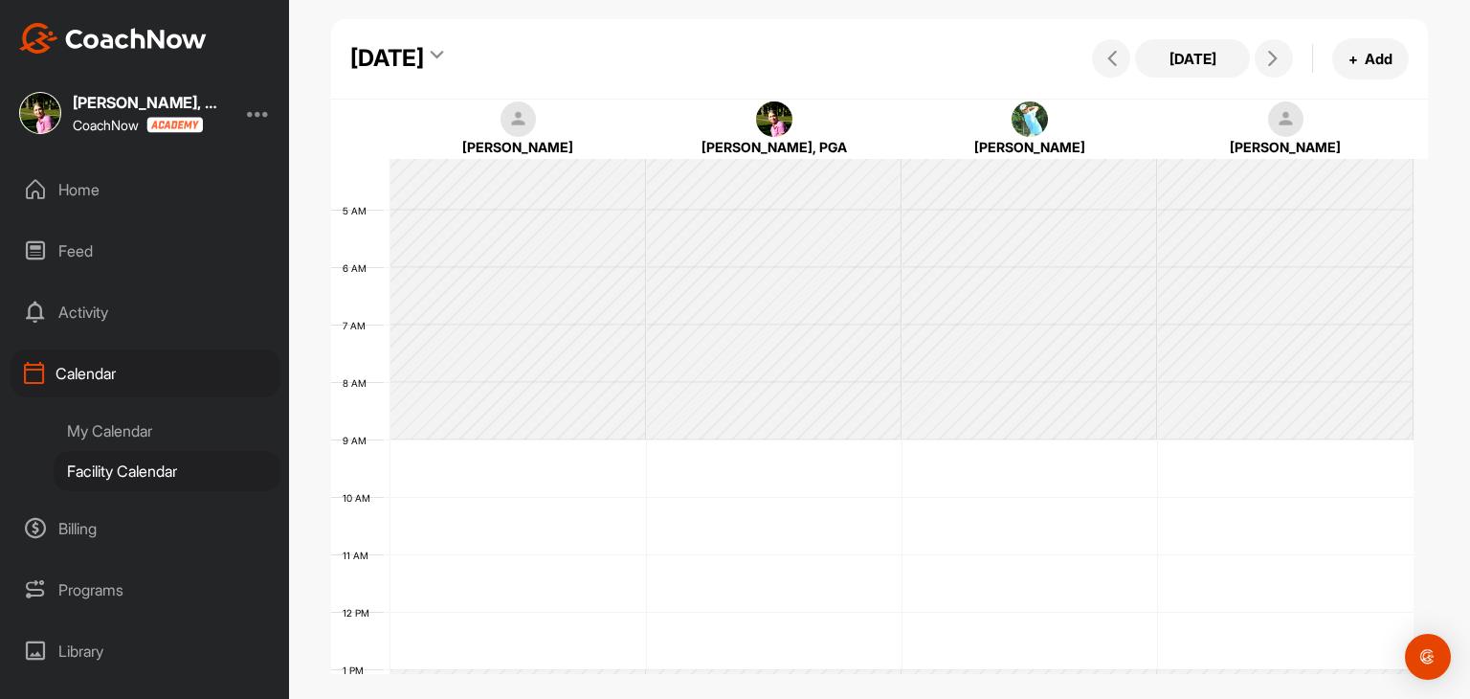
scroll to position [332, 0]
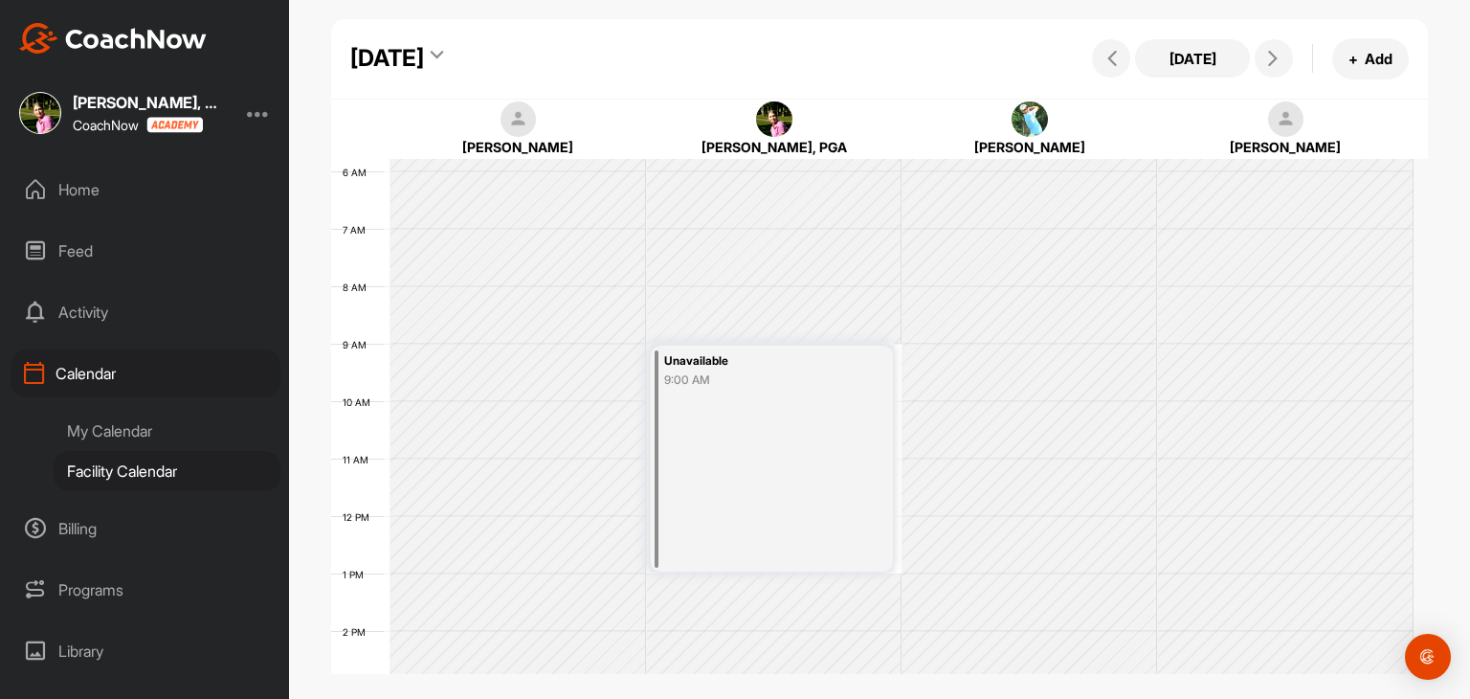
click at [424, 70] on div "Monday, September 22, 2025" at bounding box center [387, 58] width 74 height 34
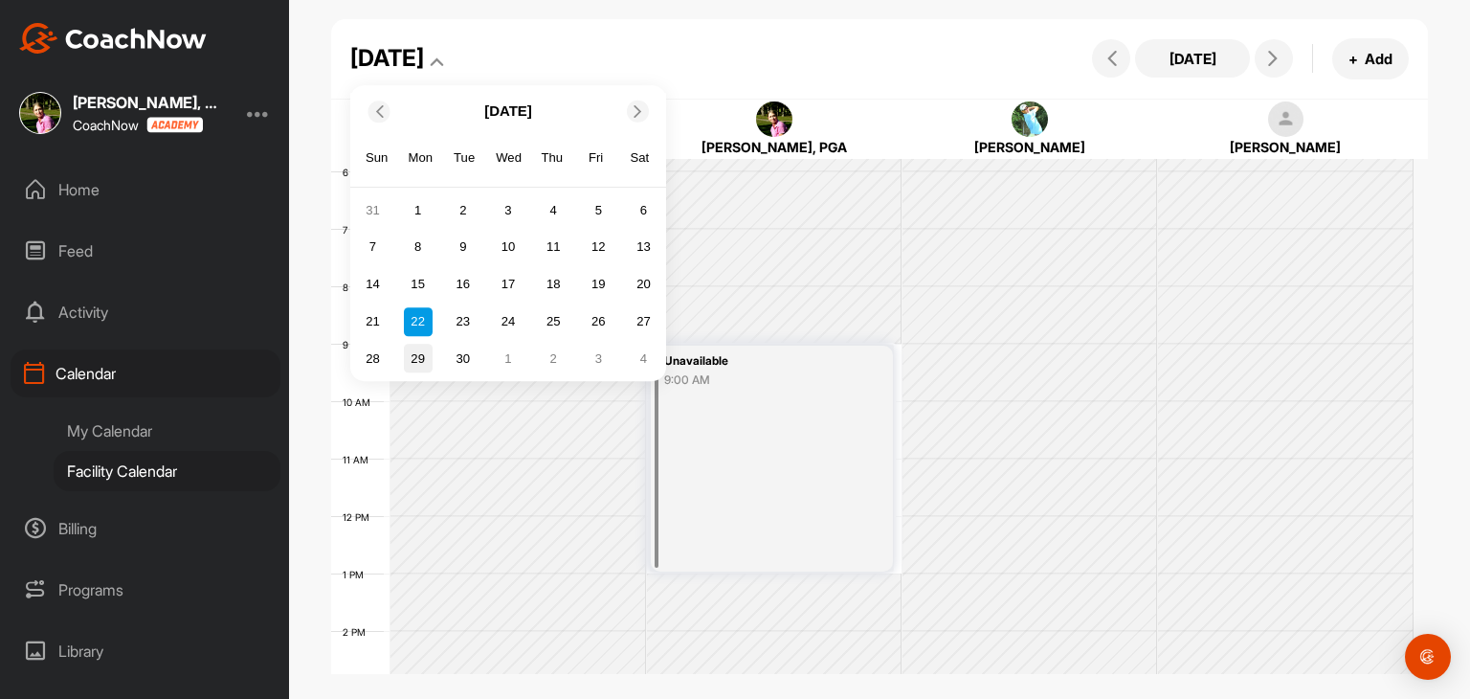
click at [420, 362] on div "29" at bounding box center [418, 359] width 29 height 29
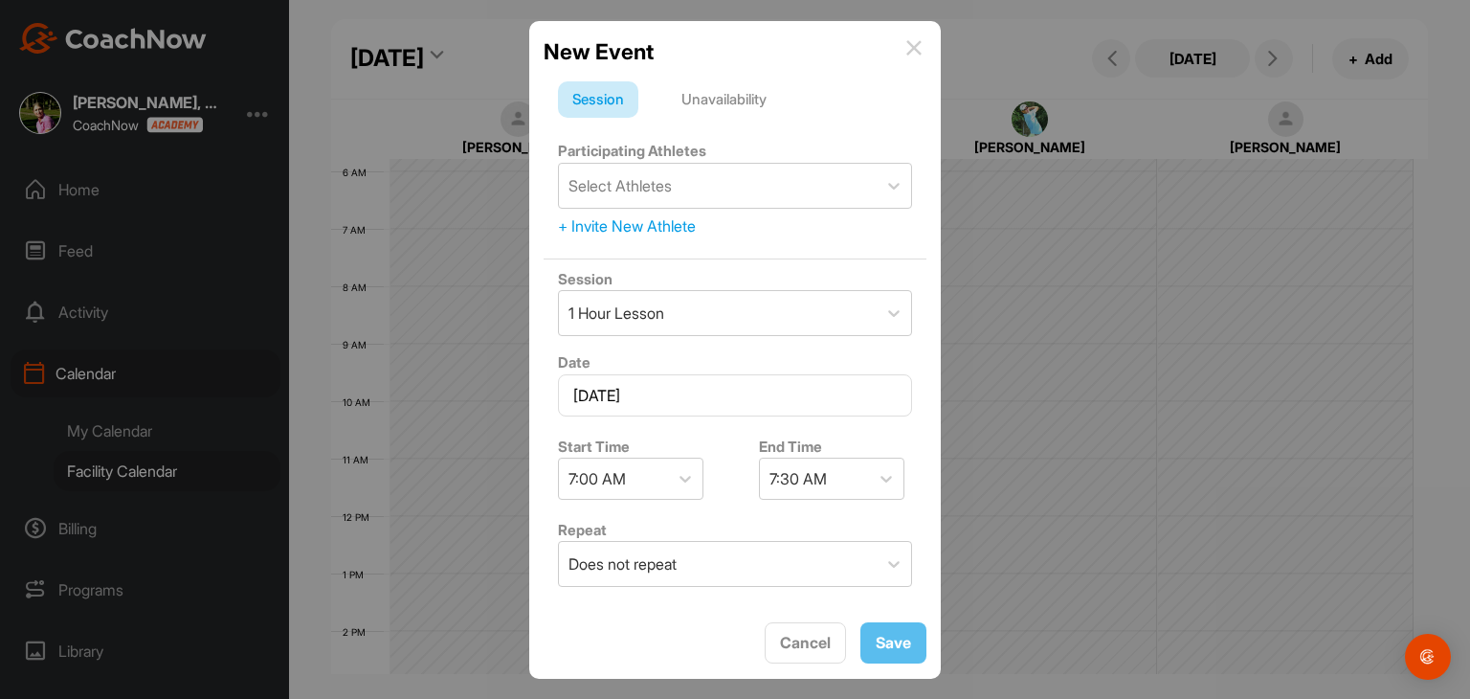
click at [912, 48] on img at bounding box center [914, 47] width 15 height 15
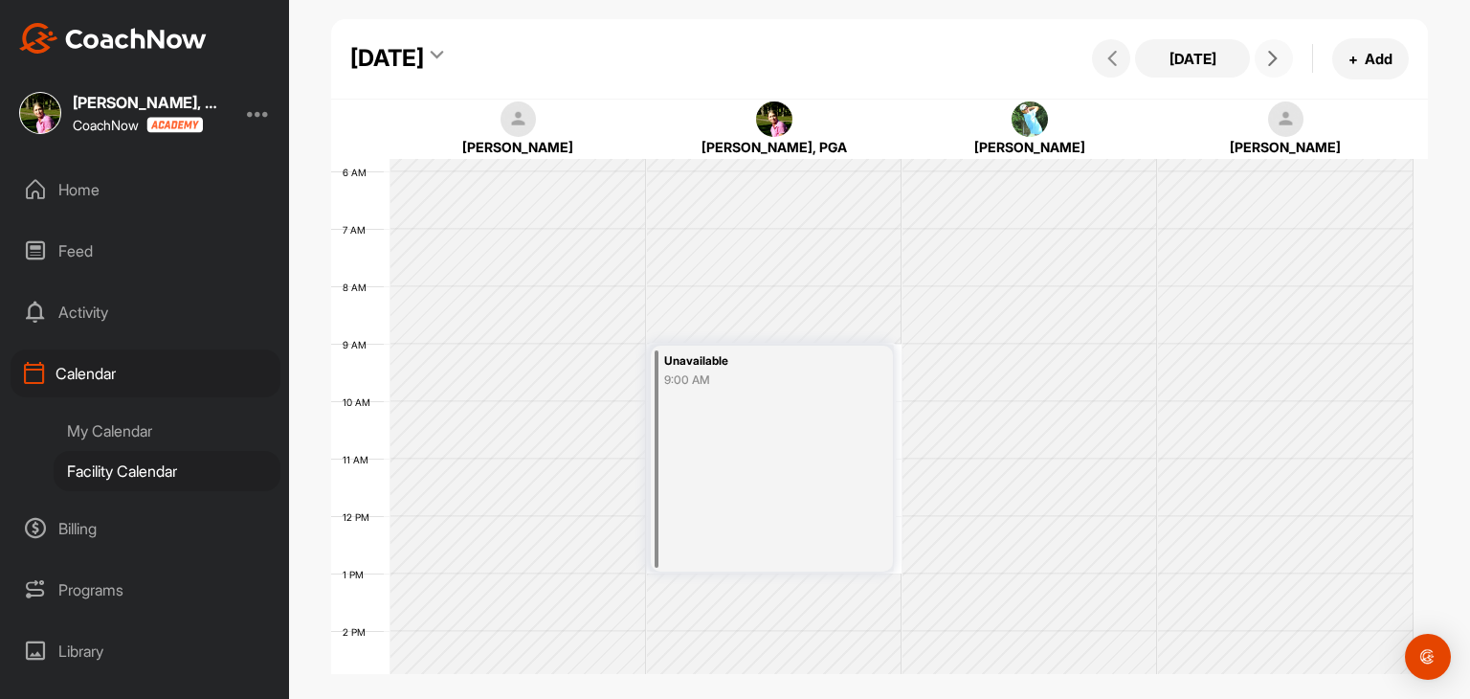
click at [1285, 62] on span at bounding box center [1274, 58] width 23 height 15
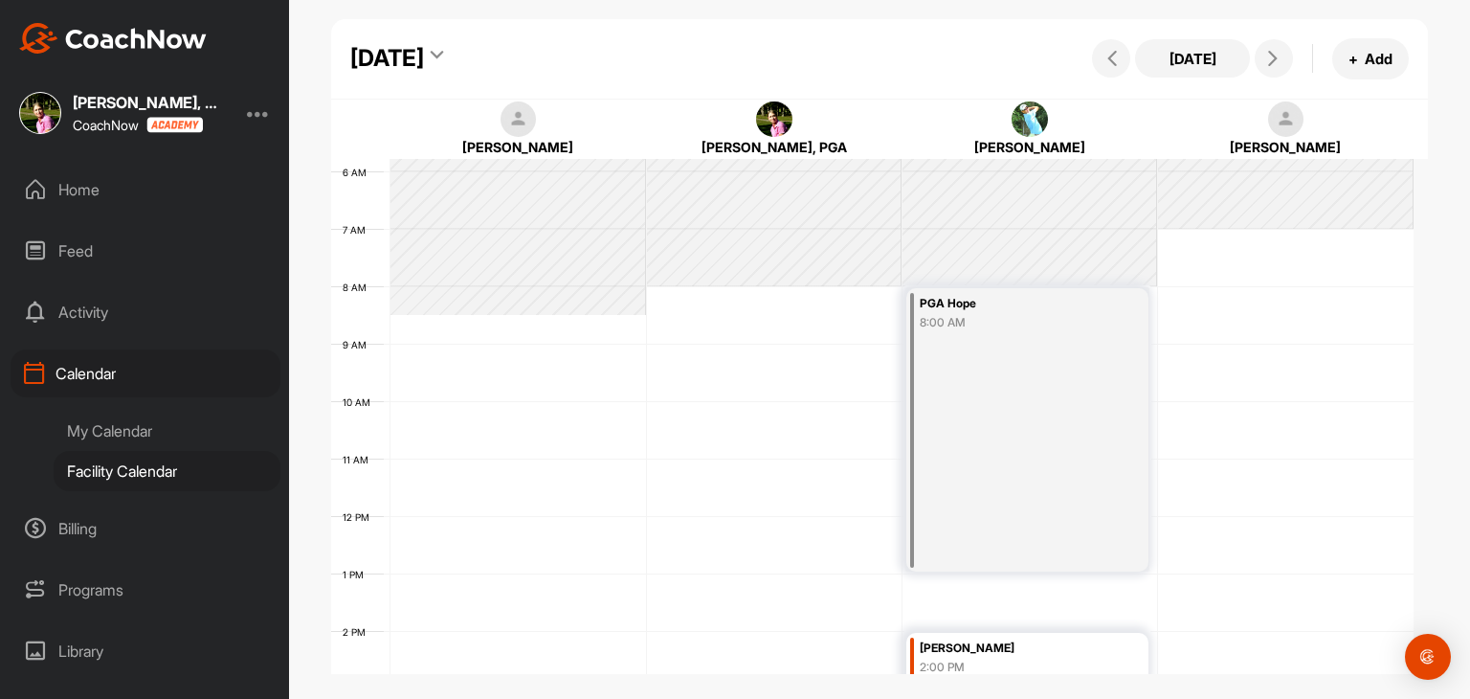
click at [424, 48] on div "Tuesday, September 30, 2025" at bounding box center [387, 58] width 74 height 34
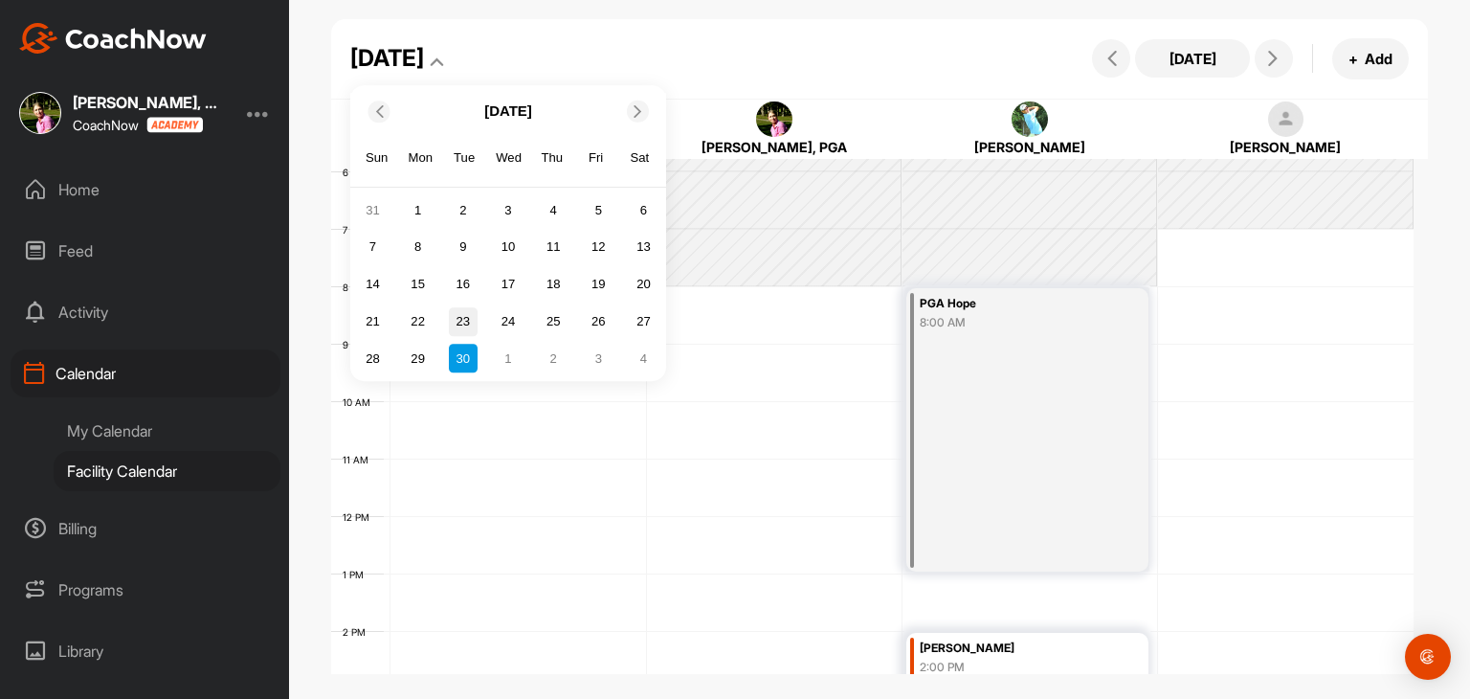
click at [467, 326] on div "23" at bounding box center [463, 321] width 29 height 29
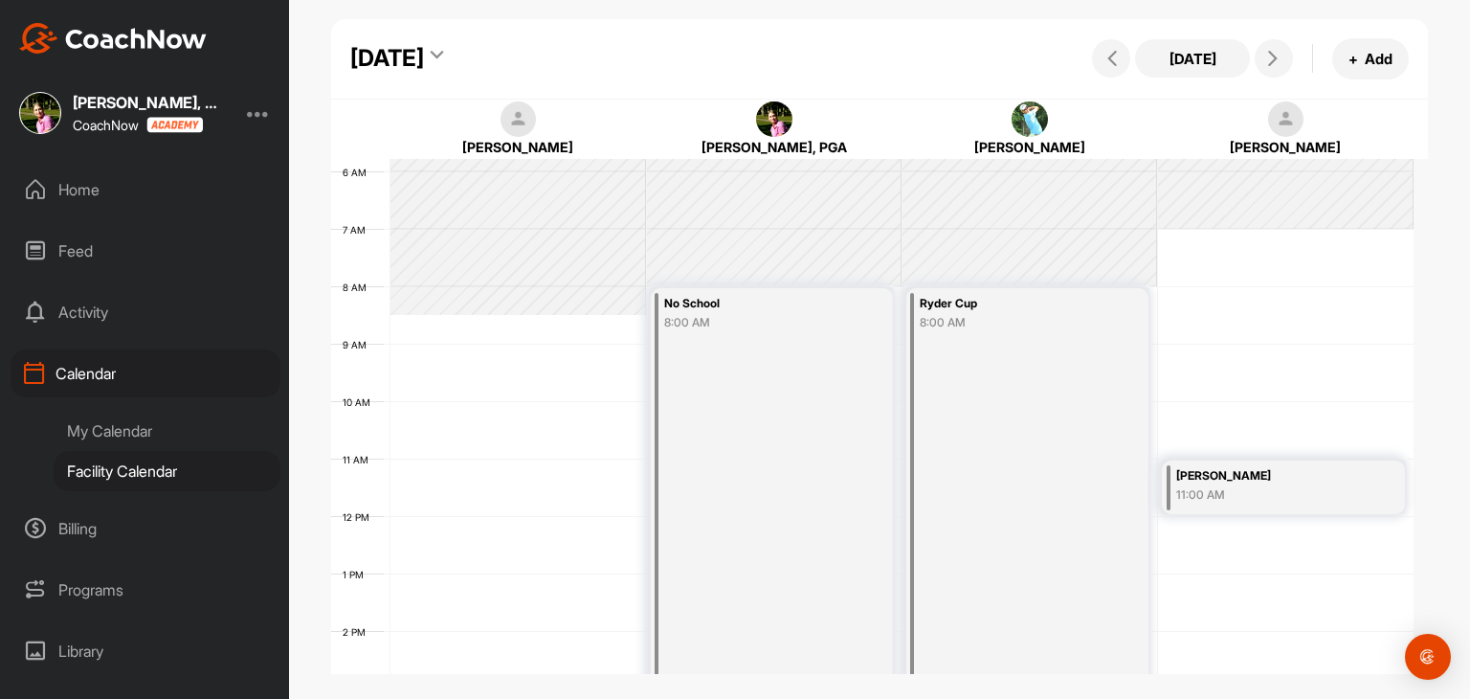
click at [421, 62] on div "Tuesday, September 23, 2025" at bounding box center [387, 58] width 74 height 34
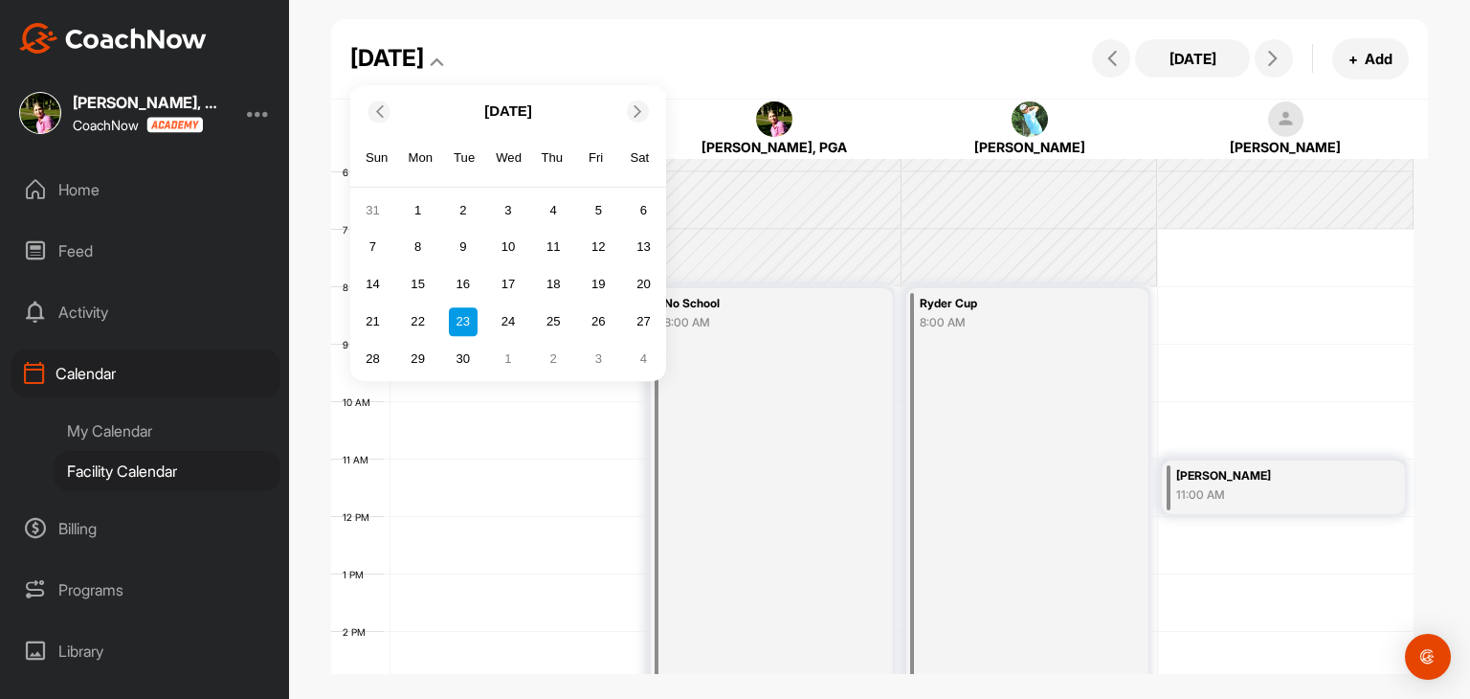
click at [382, 111] on icon at bounding box center [378, 110] width 12 height 12
click at [607, 326] on div "22" at bounding box center [598, 321] width 29 height 29
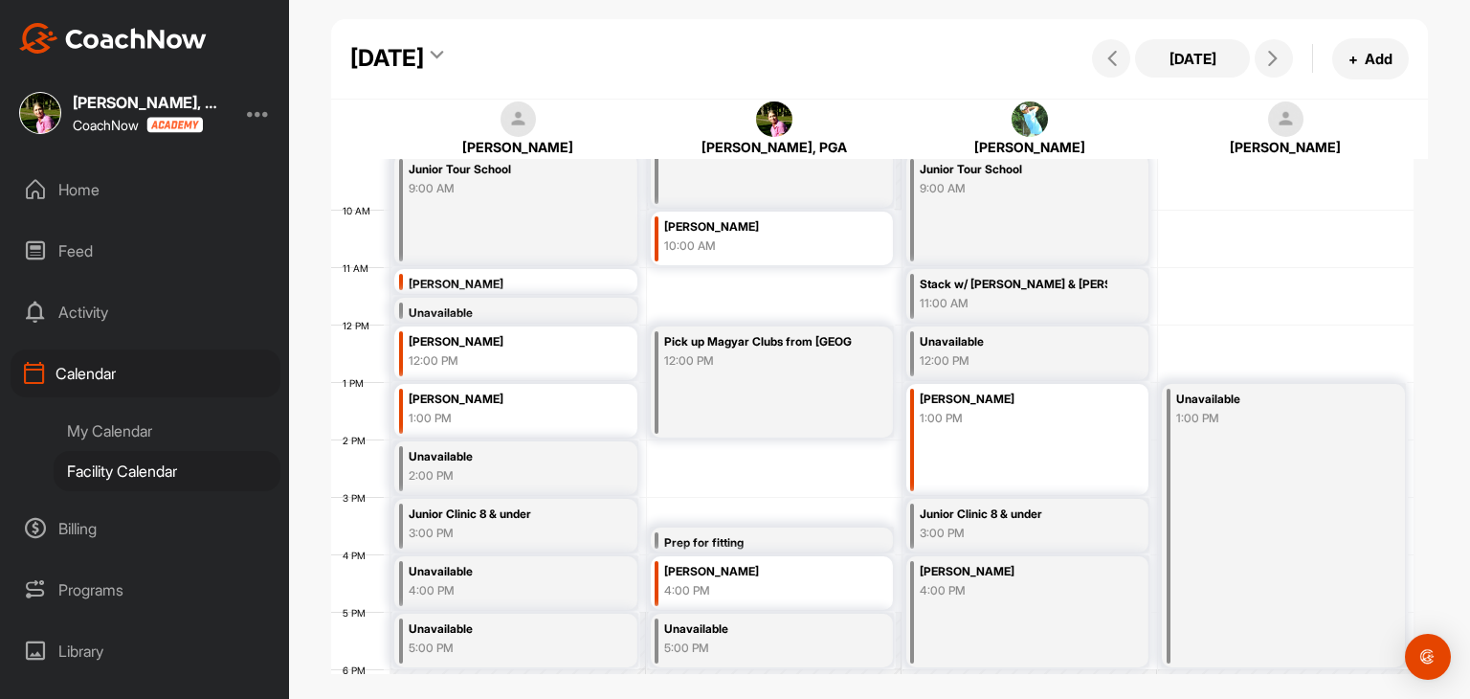
scroll to position [619, 0]
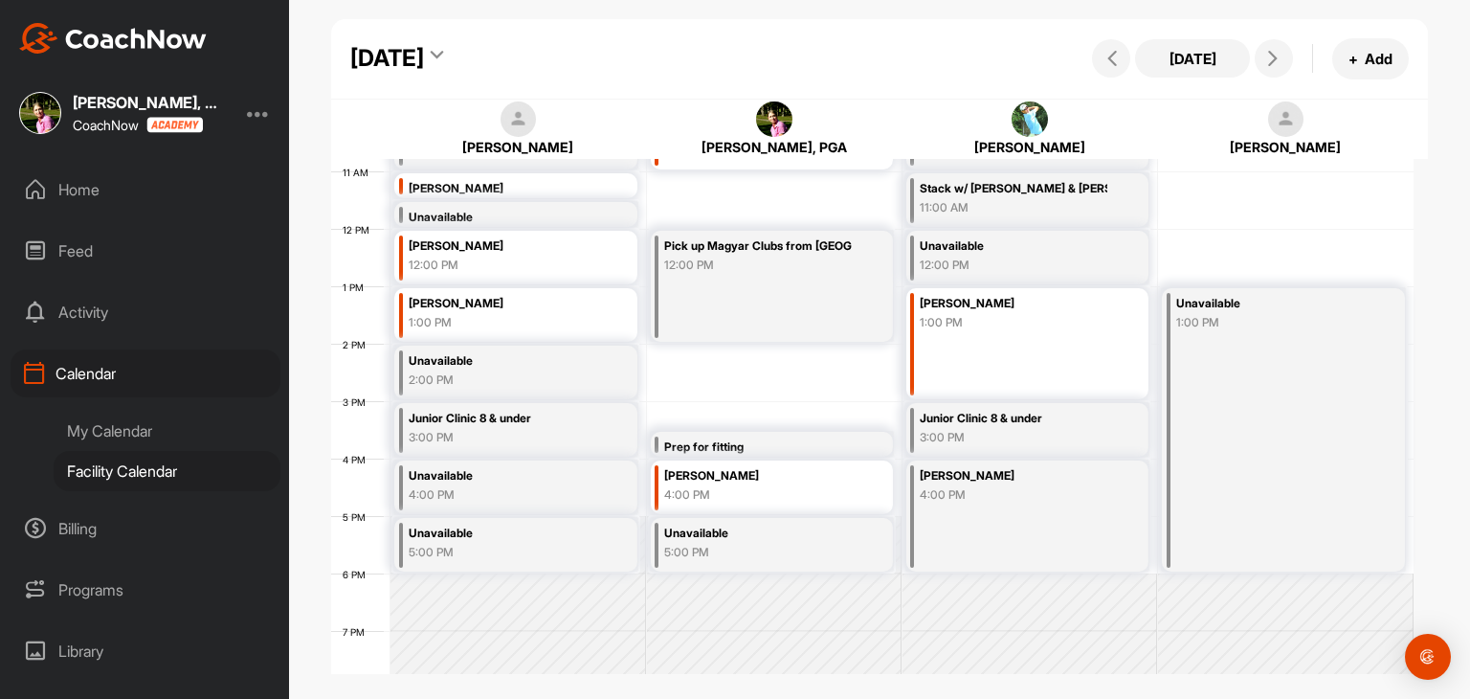
click at [424, 62] on div "Friday, August 22, 2025" at bounding box center [387, 58] width 74 height 34
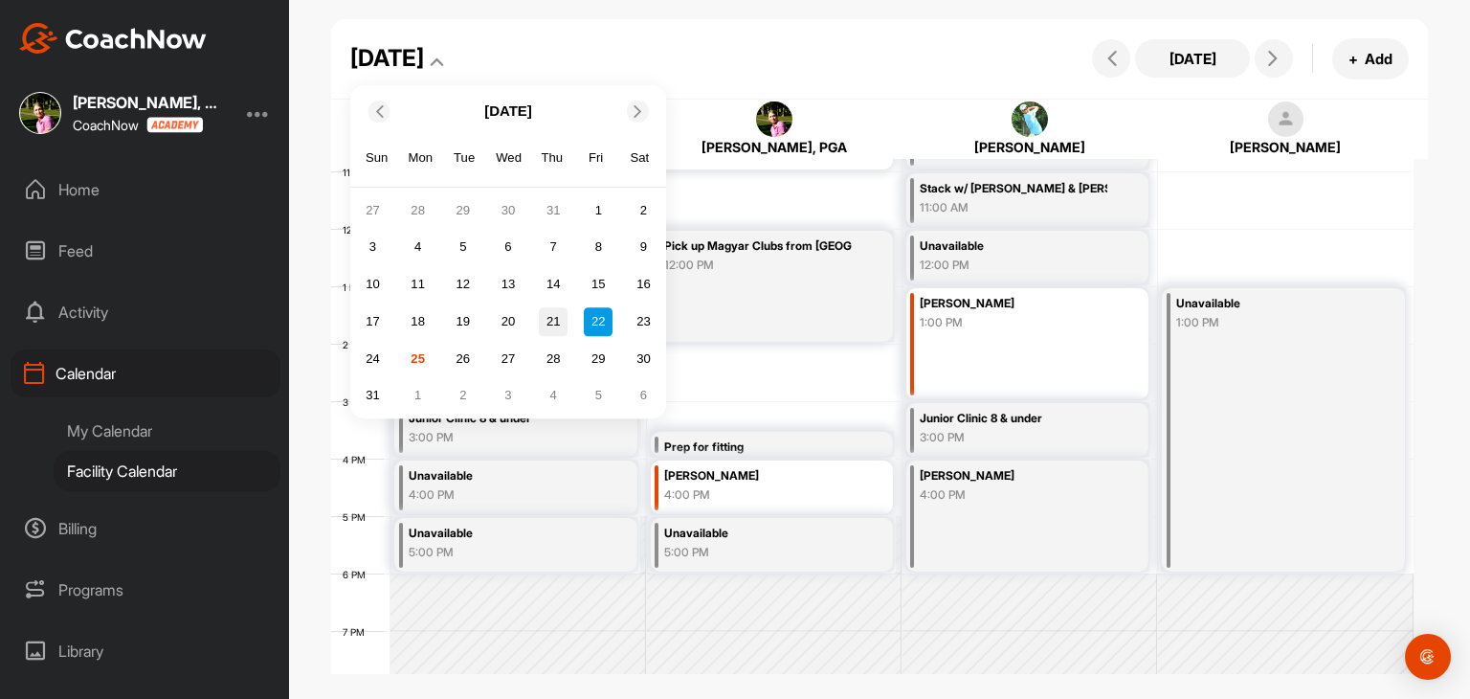
click at [559, 319] on div "21" at bounding box center [553, 321] width 29 height 29
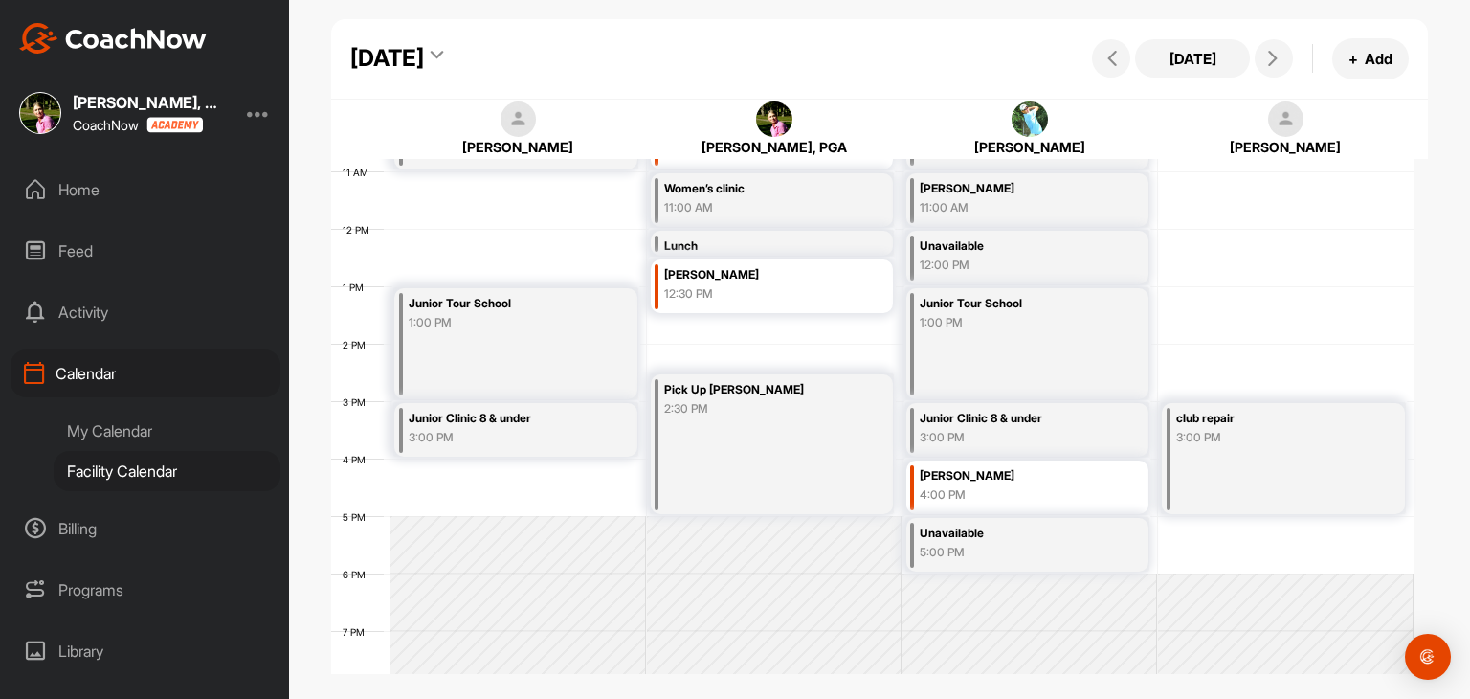
scroll to position [428, 0]
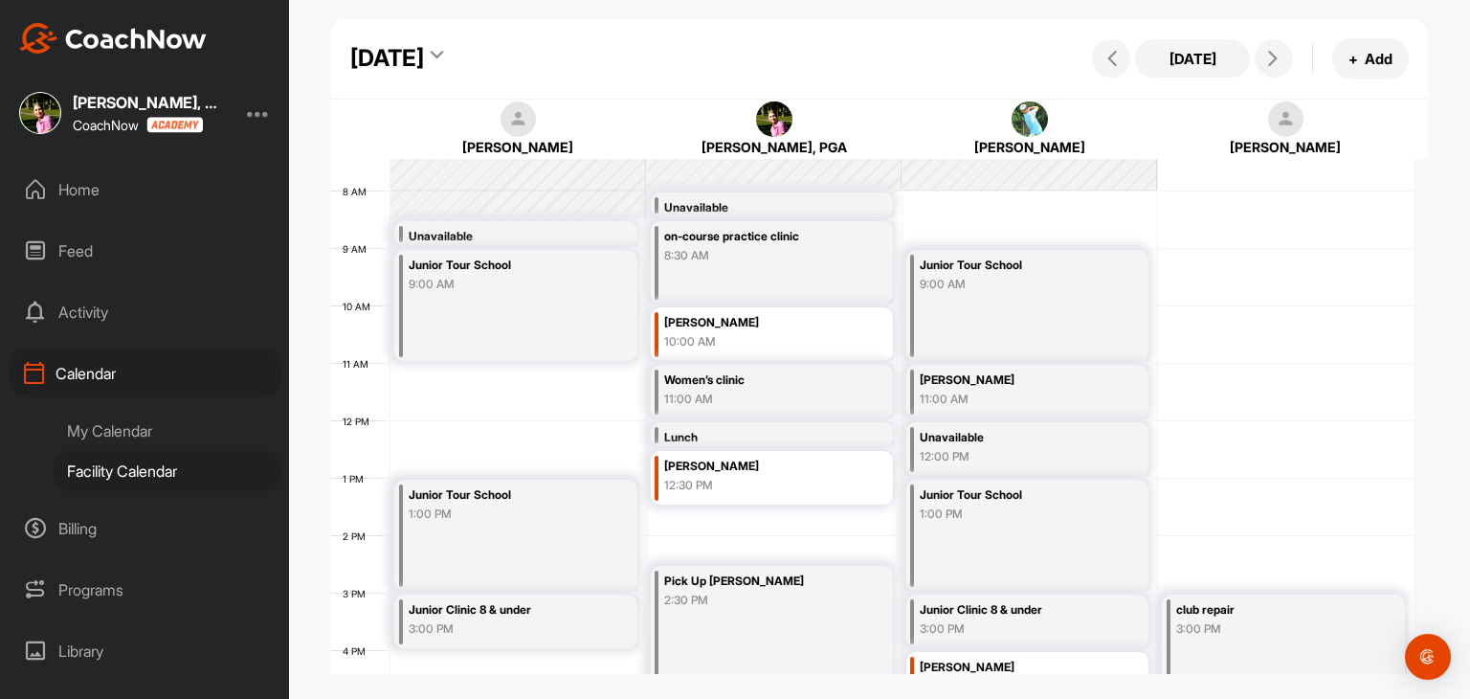
click at [424, 64] on div "Thursday, August 21, 2025" at bounding box center [387, 58] width 74 height 34
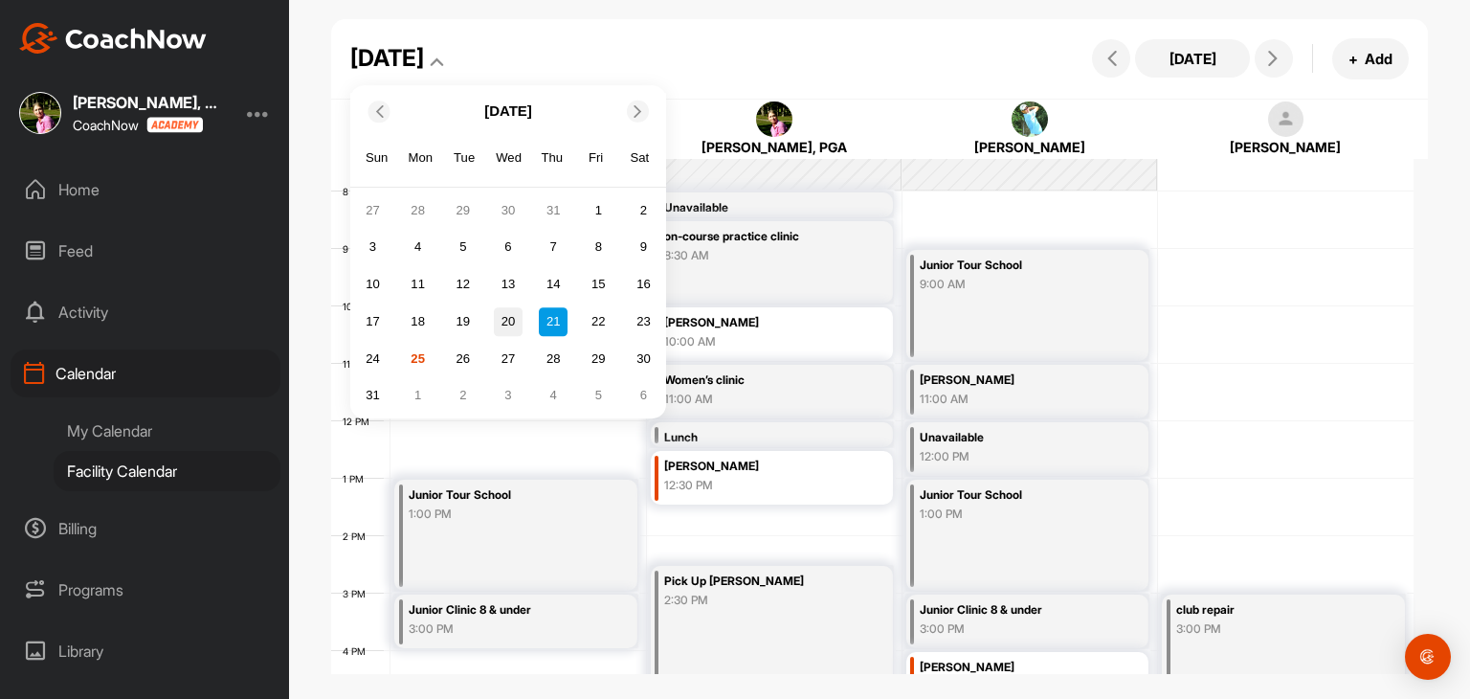
click at [500, 326] on div "20" at bounding box center [508, 321] width 29 height 29
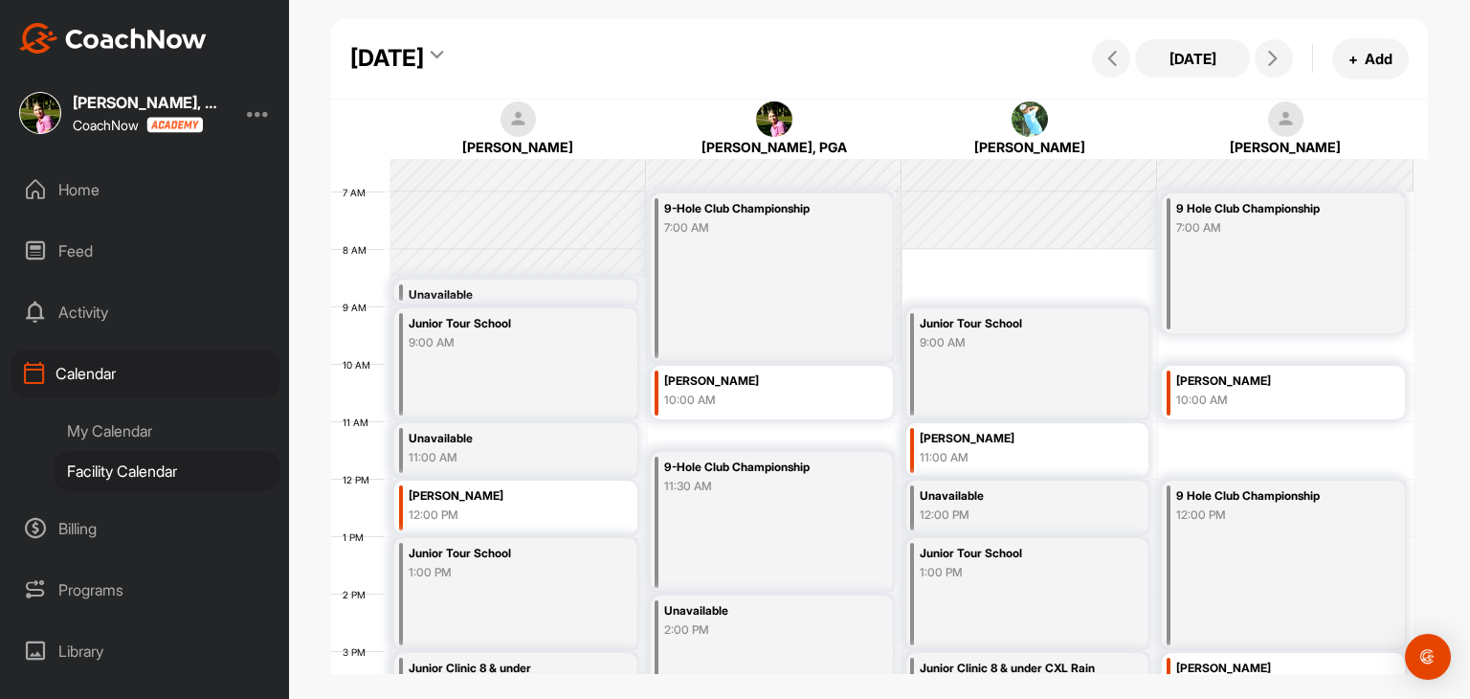
scroll to position [524, 0]
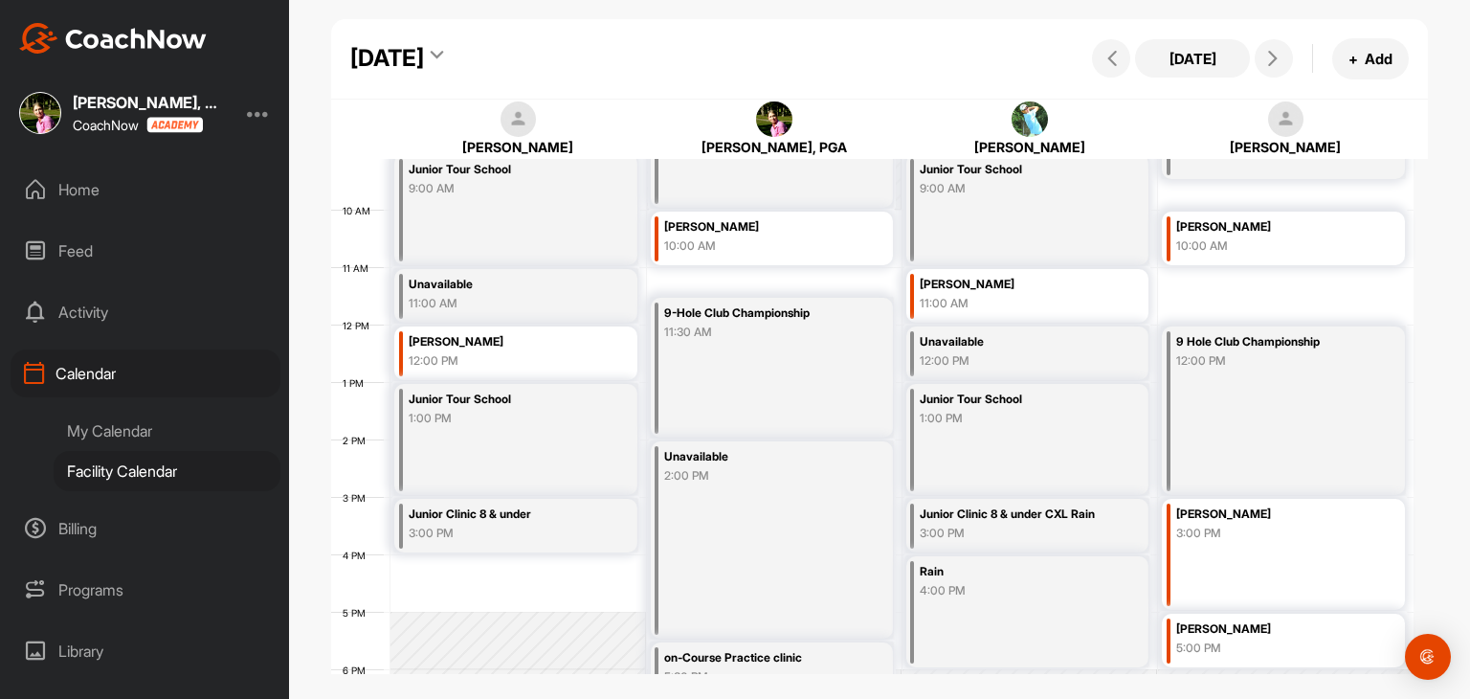
click at [424, 65] on div "Wednesday, August 20, 2025" at bounding box center [387, 58] width 74 height 34
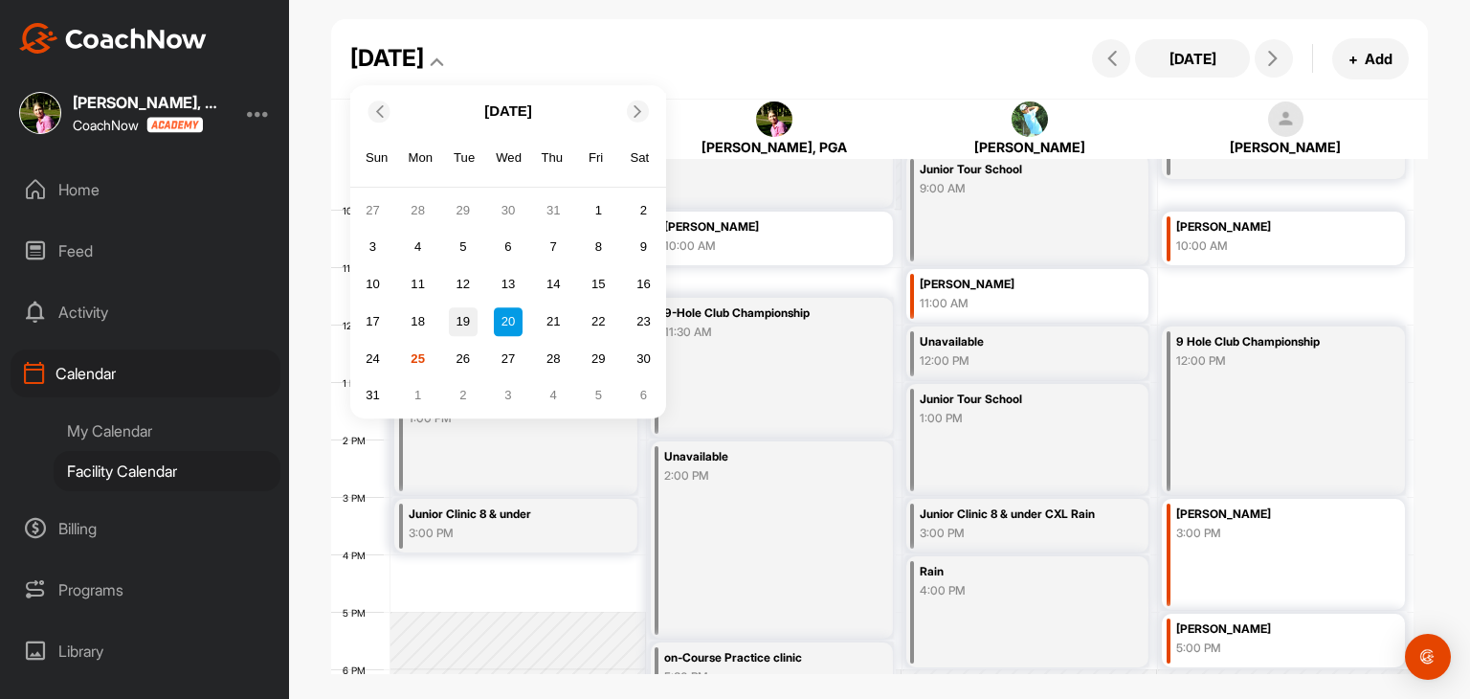
click at [466, 325] on div "19" at bounding box center [463, 321] width 29 height 29
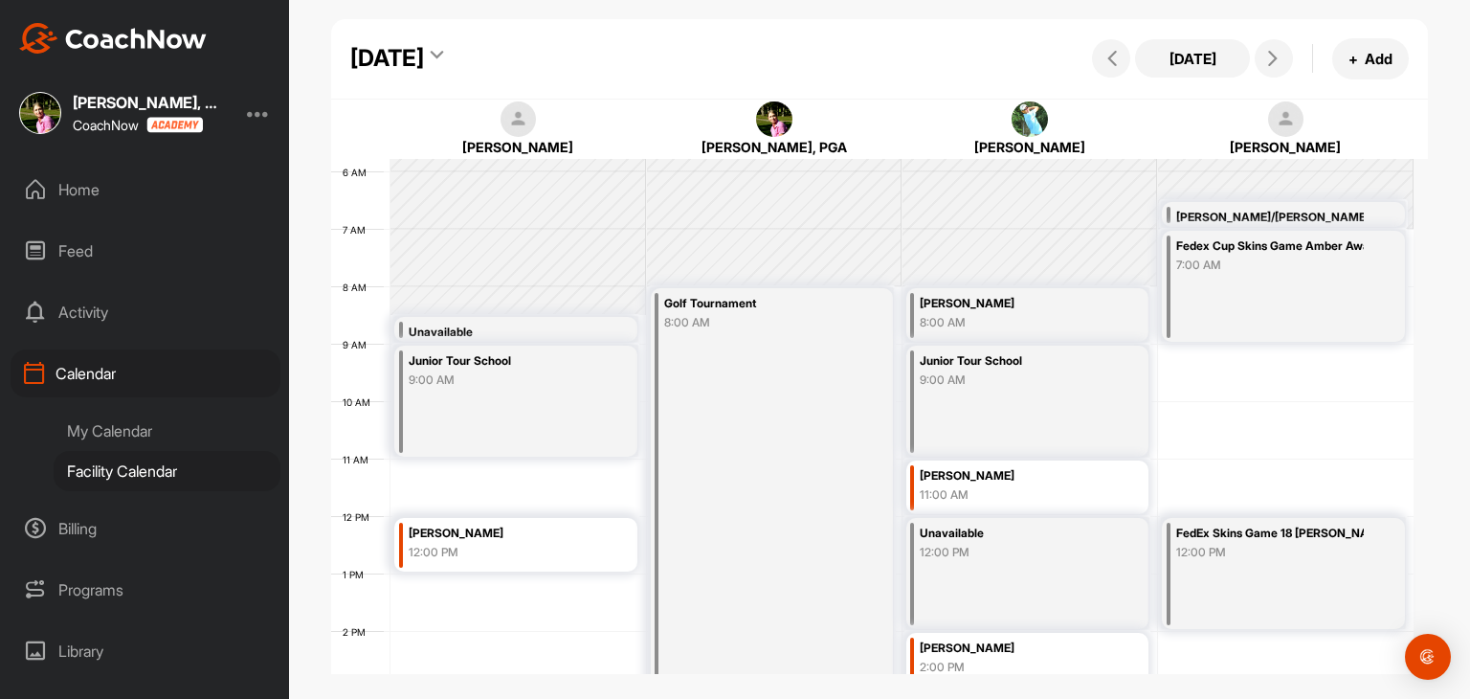
click at [424, 54] on div "Tuesday, August 19, 2025" at bounding box center [387, 58] width 74 height 34
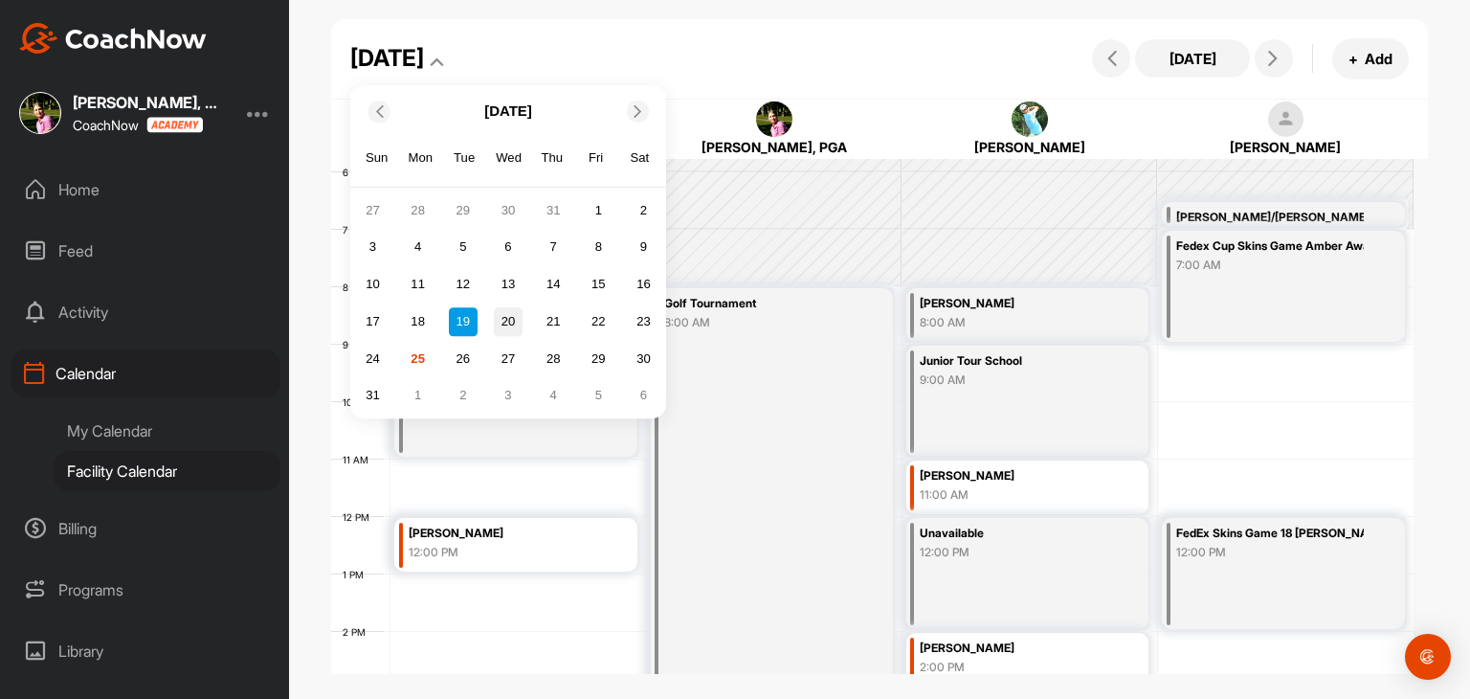
click at [513, 323] on div "20" at bounding box center [508, 321] width 29 height 29
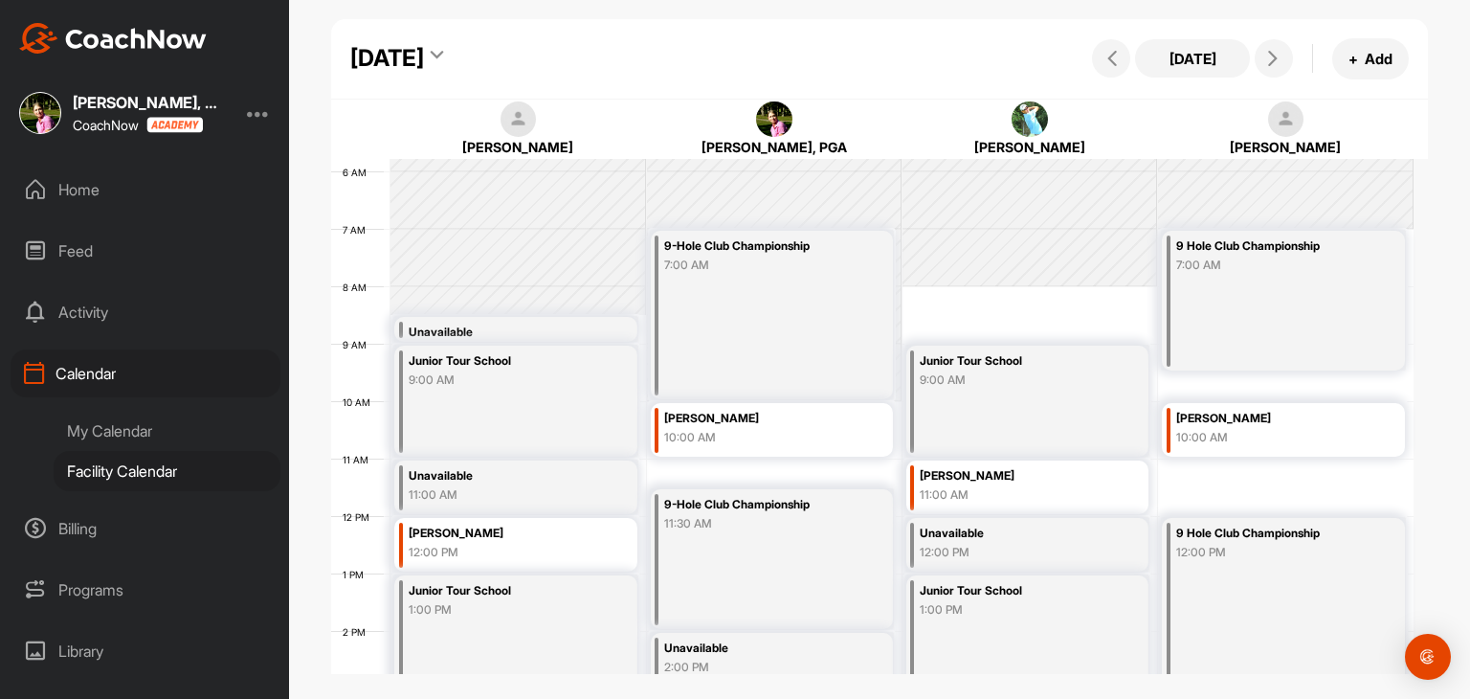
click at [424, 53] on div "Wednesday, August 20, 2025" at bounding box center [387, 58] width 74 height 34
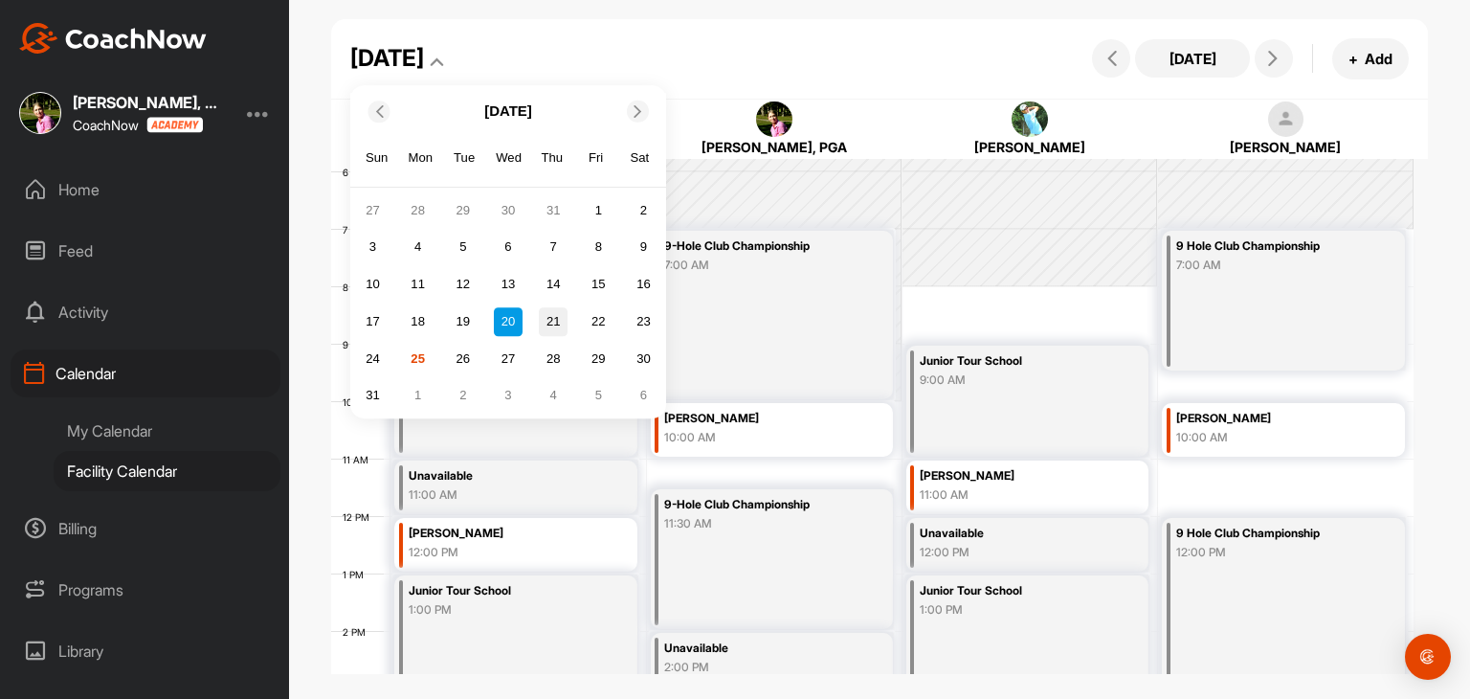
click at [561, 322] on div "21" at bounding box center [553, 321] width 29 height 29
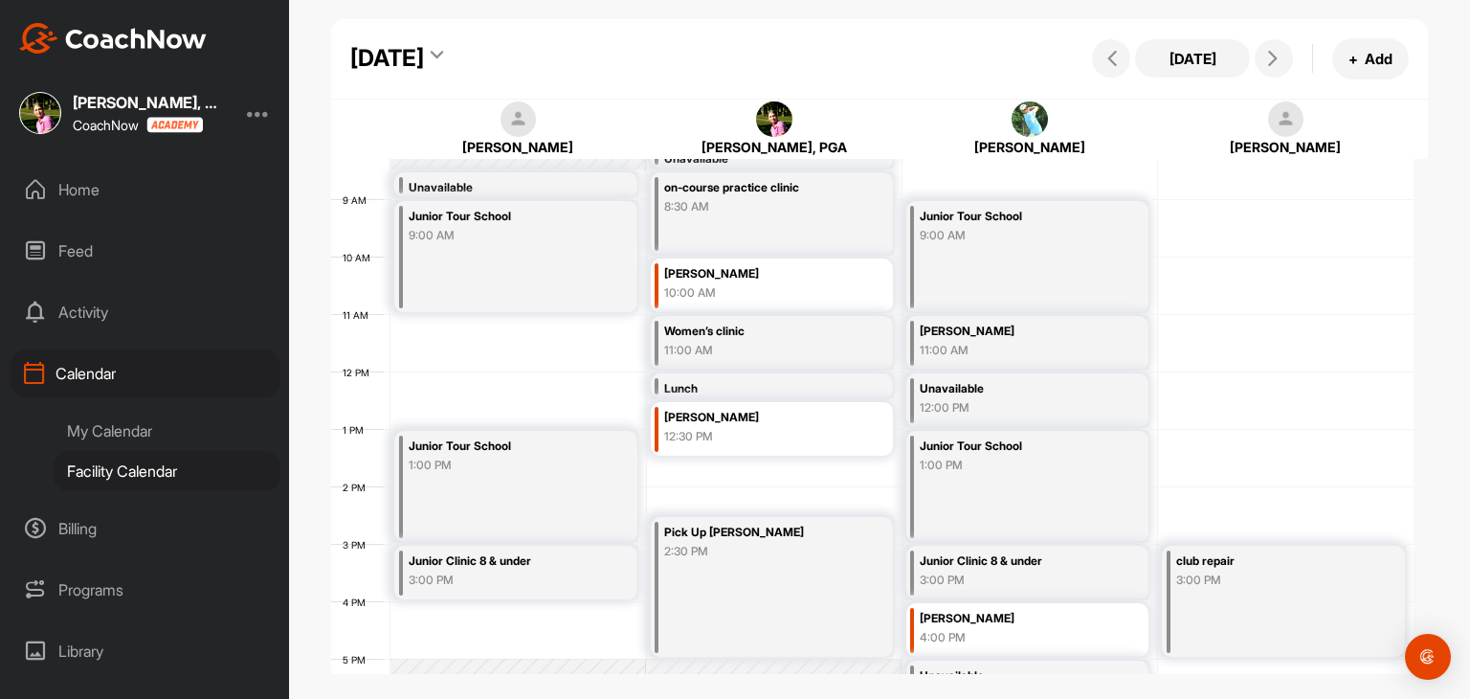
scroll to position [524, 0]
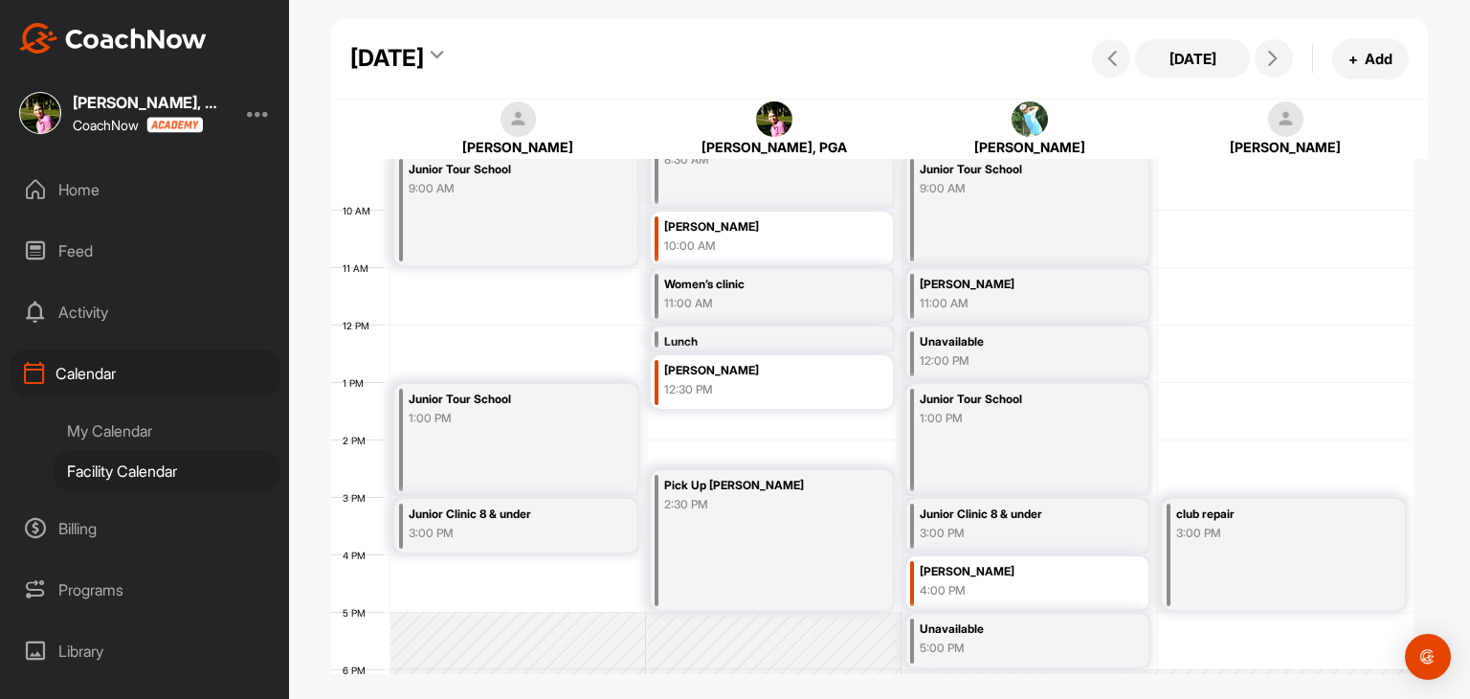
click at [424, 68] on div "Thursday, August 21, 2025" at bounding box center [387, 58] width 74 height 34
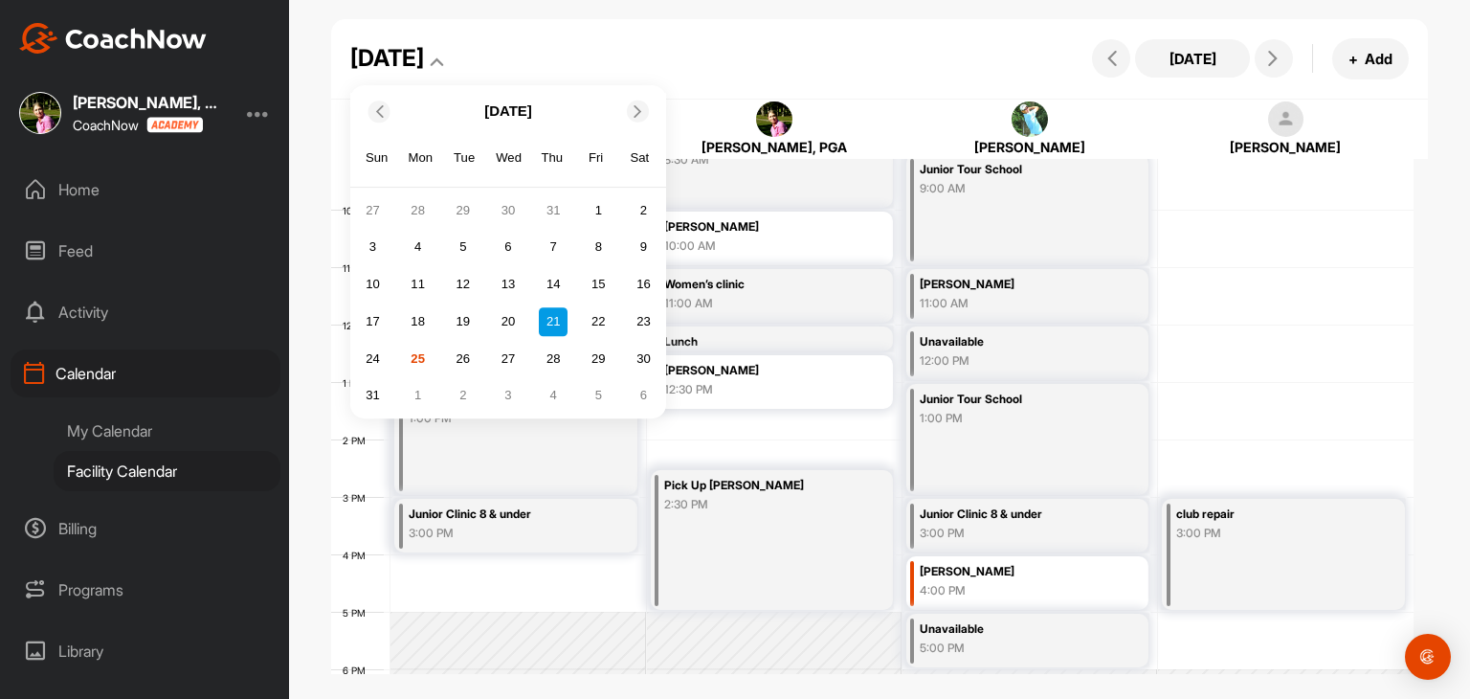
click at [586, 321] on div "22" at bounding box center [598, 321] width 29 height 29
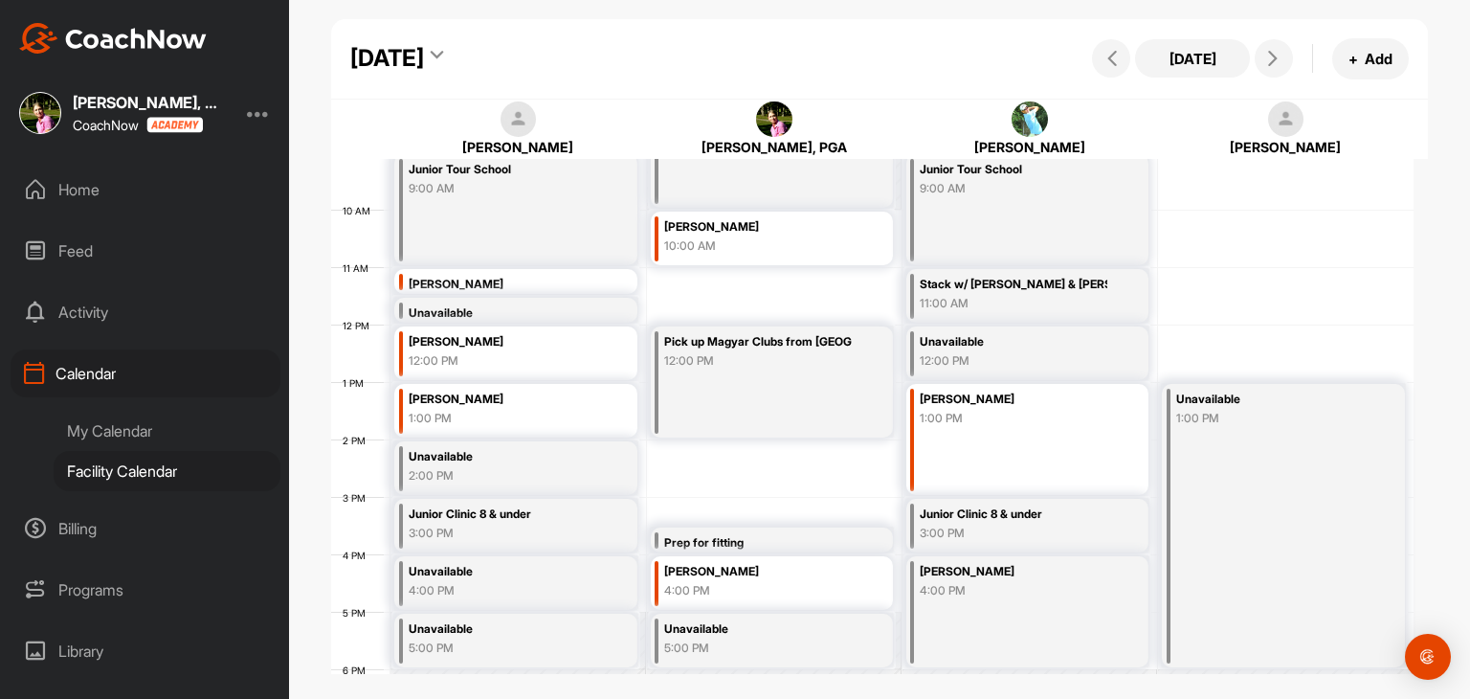
click at [424, 61] on div "Friday, August 22, 2025" at bounding box center [387, 58] width 74 height 34
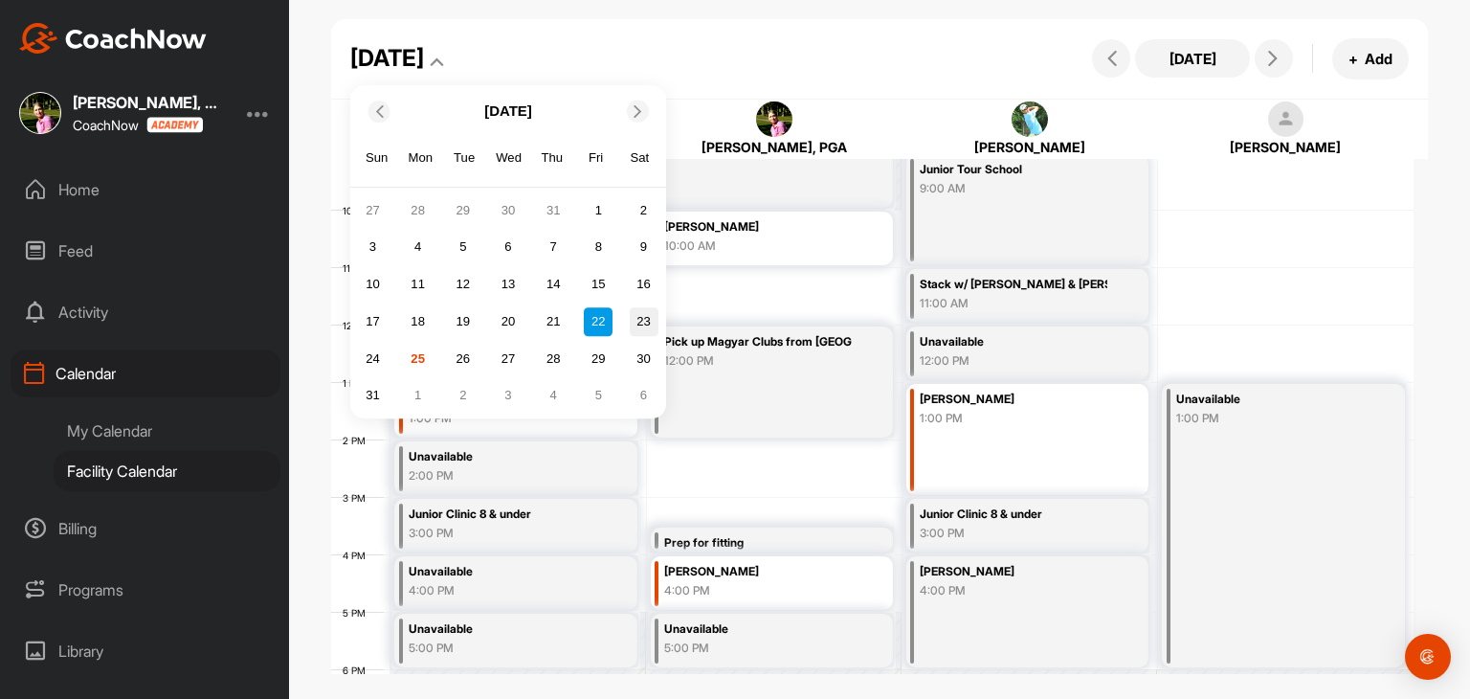
click at [644, 318] on div "23" at bounding box center [644, 321] width 29 height 29
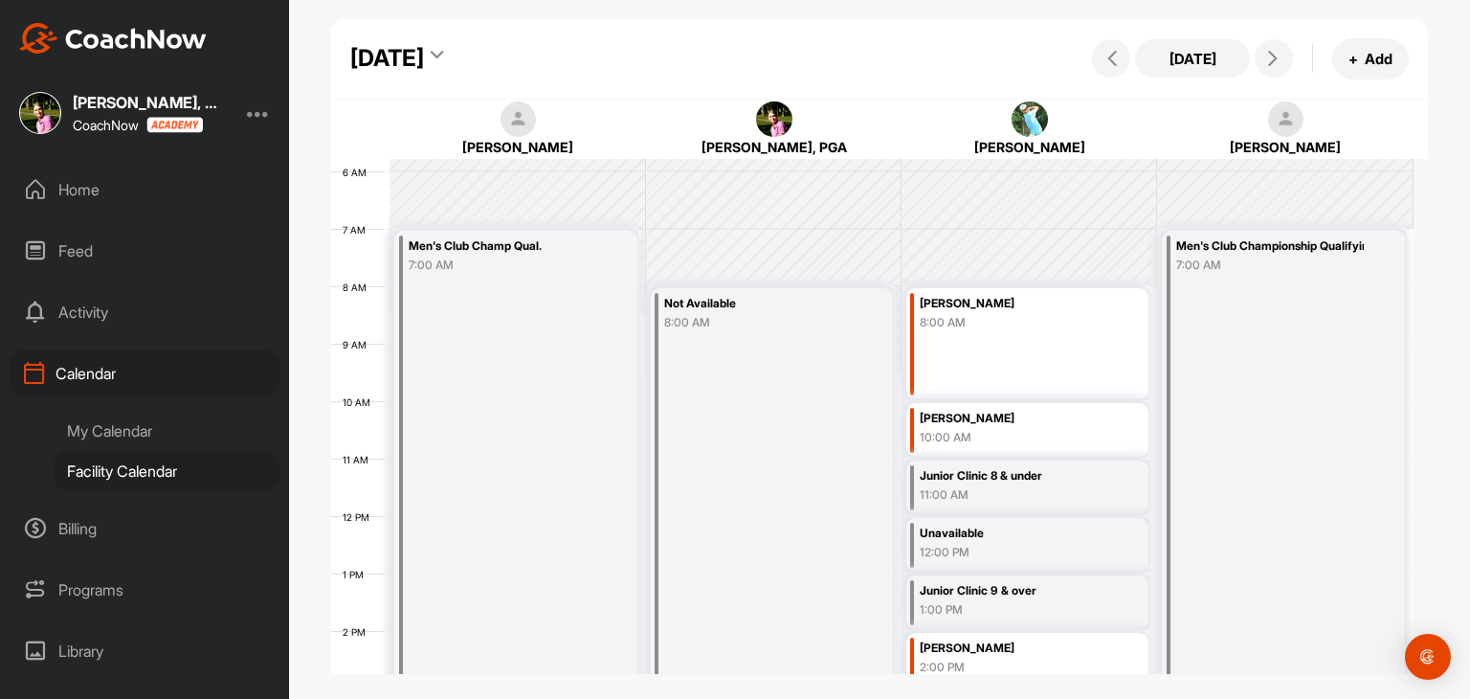
click at [424, 51] on div "Saturday, August 23, 2025" at bounding box center [387, 58] width 74 height 34
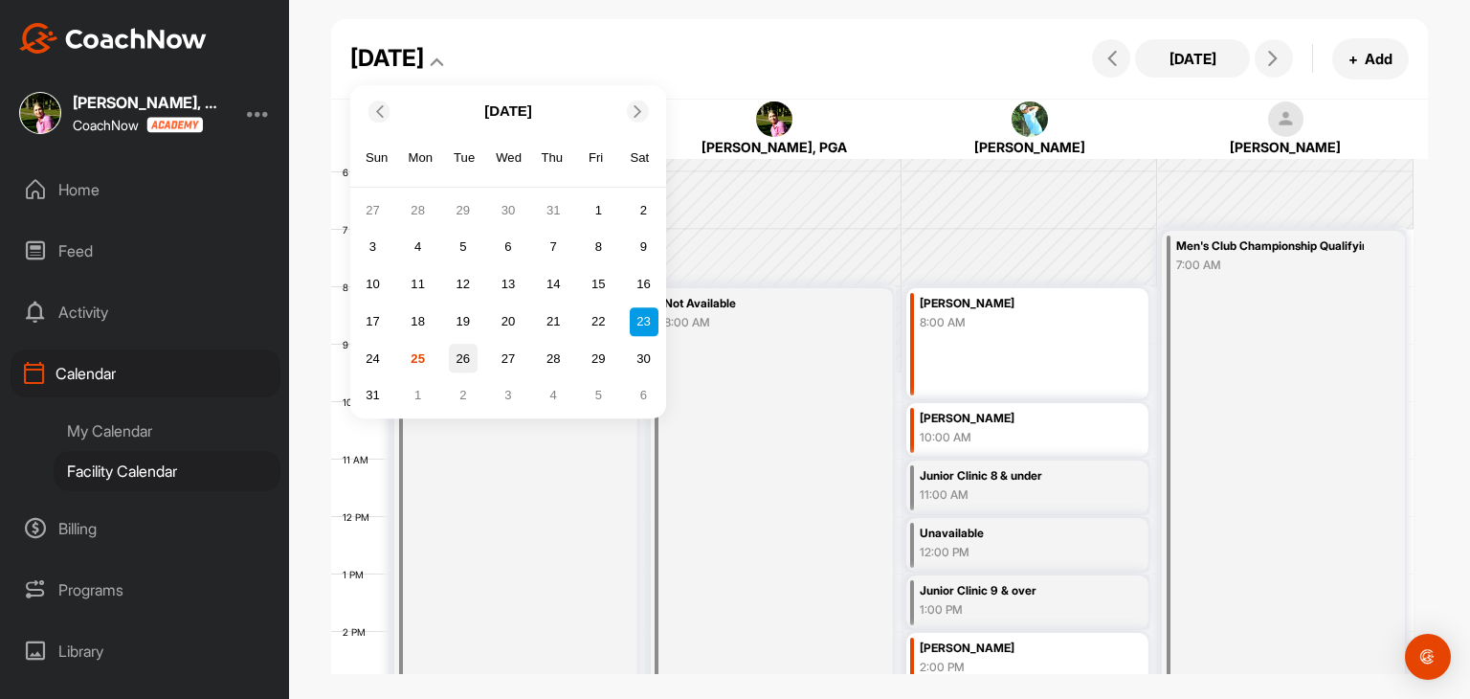
click at [455, 362] on div "26" at bounding box center [463, 359] width 29 height 29
